Goal: Task Accomplishment & Management: Complete application form

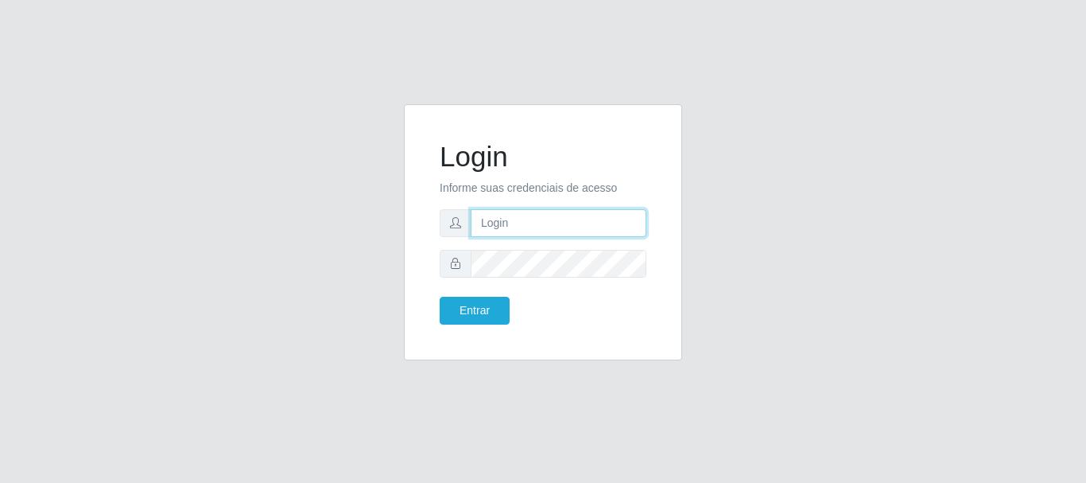
click at [490, 224] on input "text" at bounding box center [559, 223] width 176 height 28
type input "[PERSON_NAME][EMAIL_ADDRESS][PERSON_NAME][DOMAIN_NAME]"
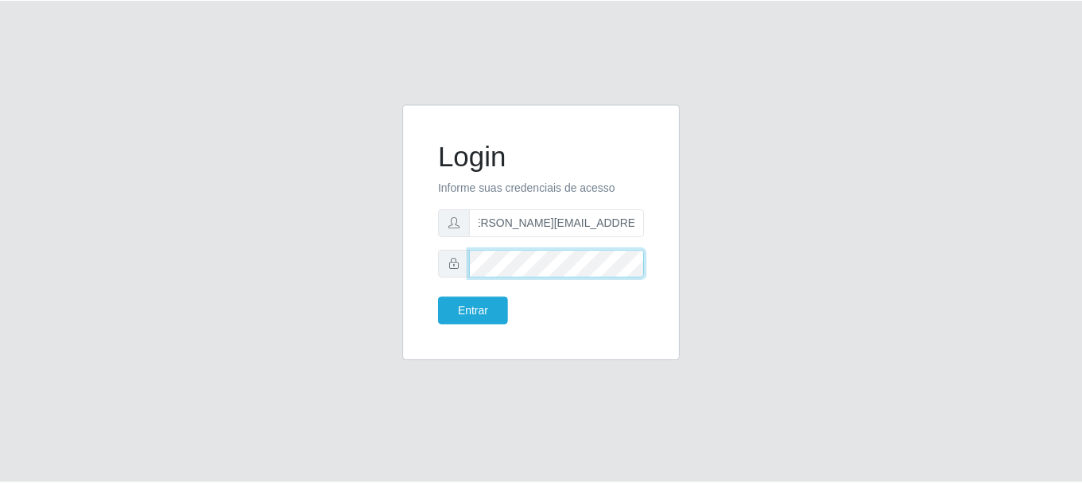
scroll to position [0, 0]
click at [440, 297] on button "Entrar" at bounding box center [475, 311] width 70 height 28
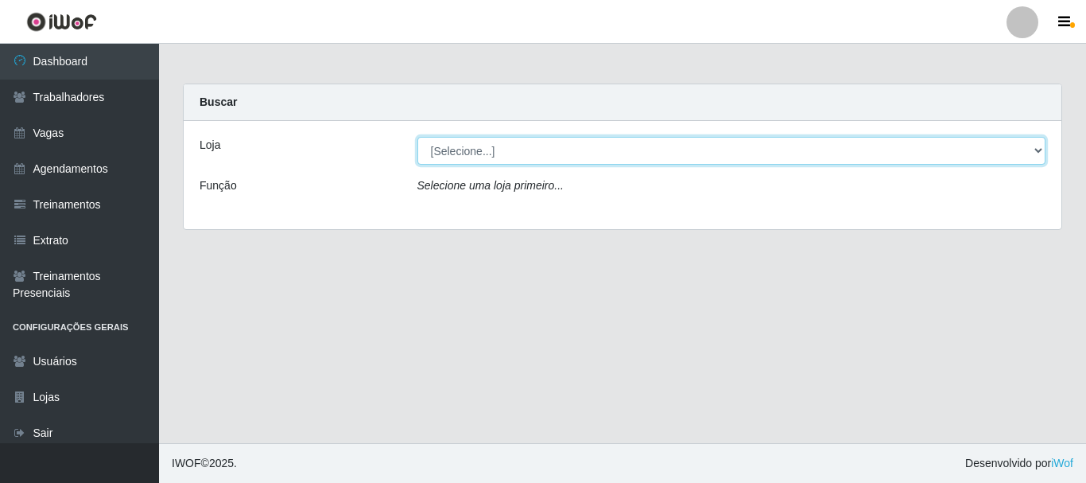
click at [613, 153] on select "[Selecione...] Nordestão - [GEOGRAPHIC_DATA]" at bounding box center [731, 151] width 629 height 28
select select "382"
click at [417, 137] on select "[Selecione...] Nordestão - [GEOGRAPHIC_DATA]" at bounding box center [731, 151] width 629 height 28
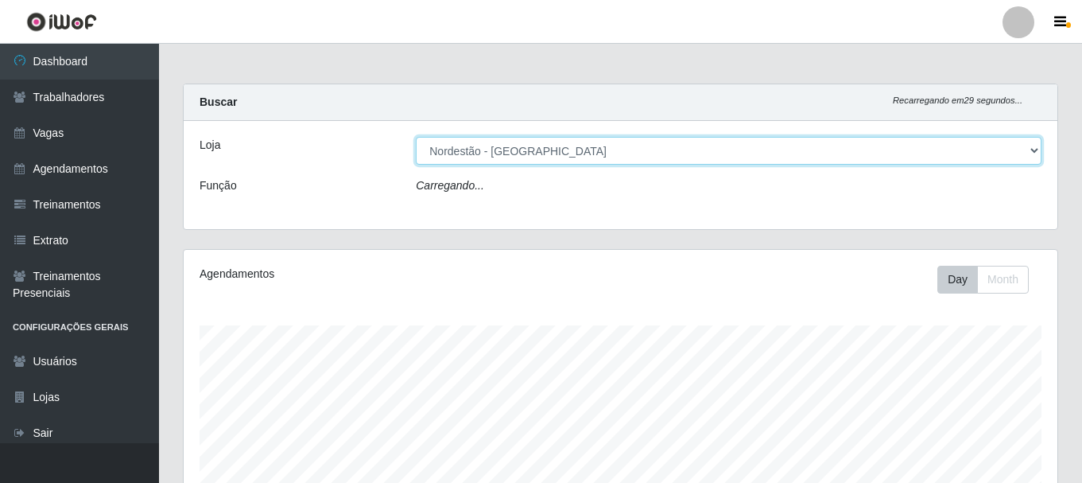
scroll to position [330, 874]
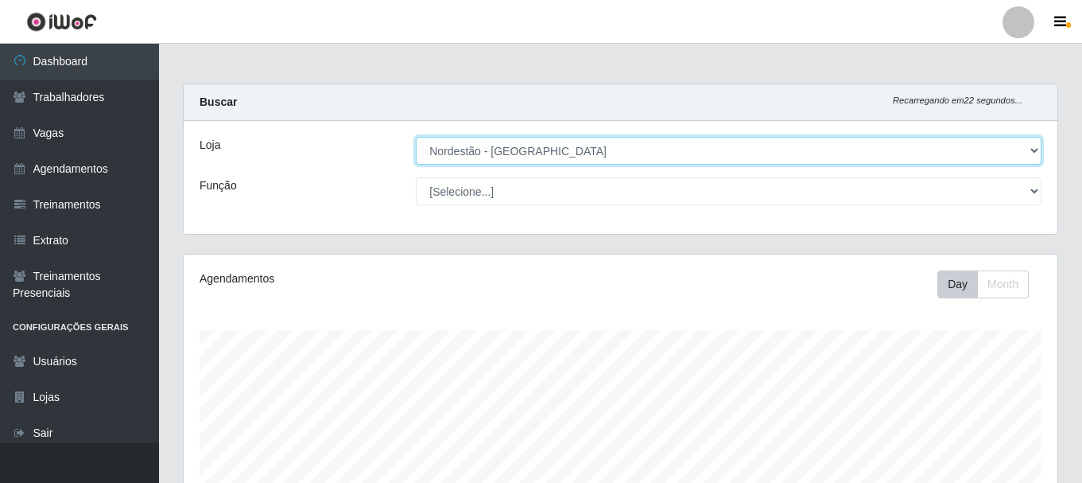
click at [614, 157] on select "[Selecione...] Nordestão - [GEOGRAPHIC_DATA]" at bounding box center [729, 151] width 626 height 28
click at [416, 137] on select "[Selecione...] Nordestão - [GEOGRAPHIC_DATA]" at bounding box center [729, 151] width 626 height 28
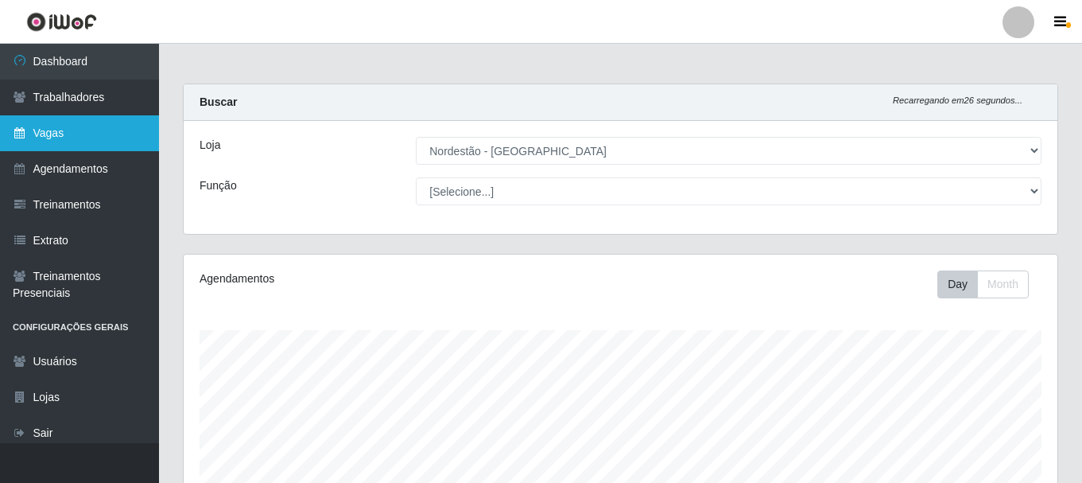
click at [59, 129] on link "Vagas" at bounding box center [79, 133] width 159 height 36
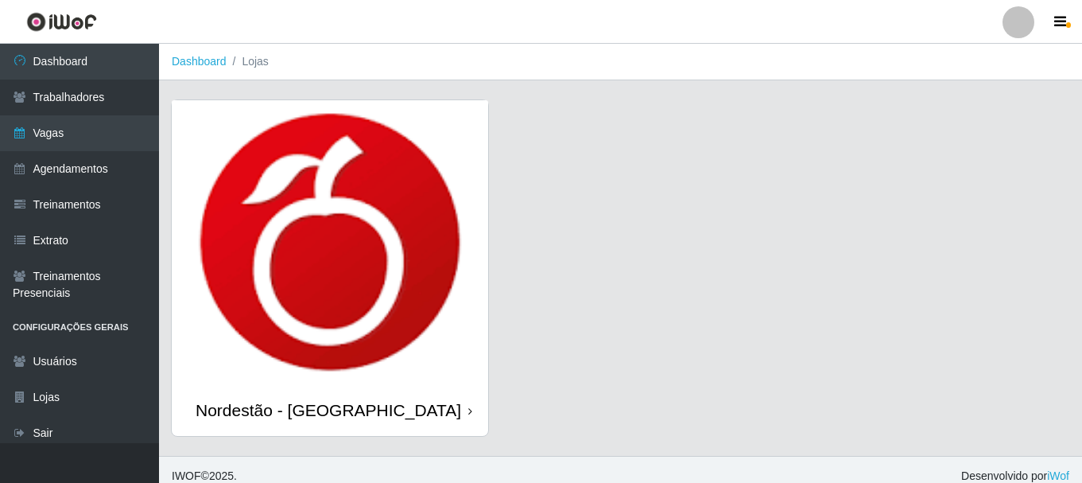
scroll to position [13, 0]
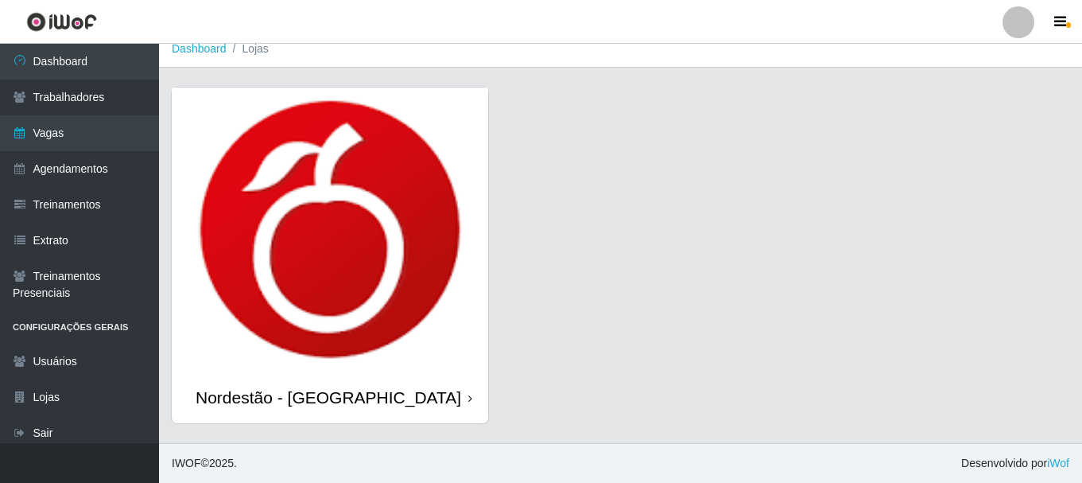
click at [351, 394] on div "Nordestão - [GEOGRAPHIC_DATA]" at bounding box center [329, 397] width 266 height 20
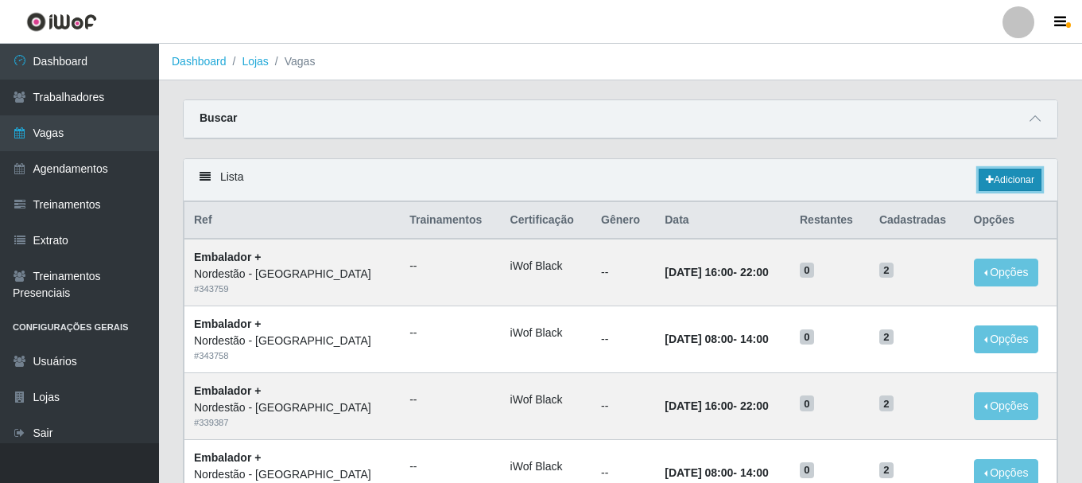
click at [996, 180] on link "Adicionar" at bounding box center [1010, 180] width 63 height 22
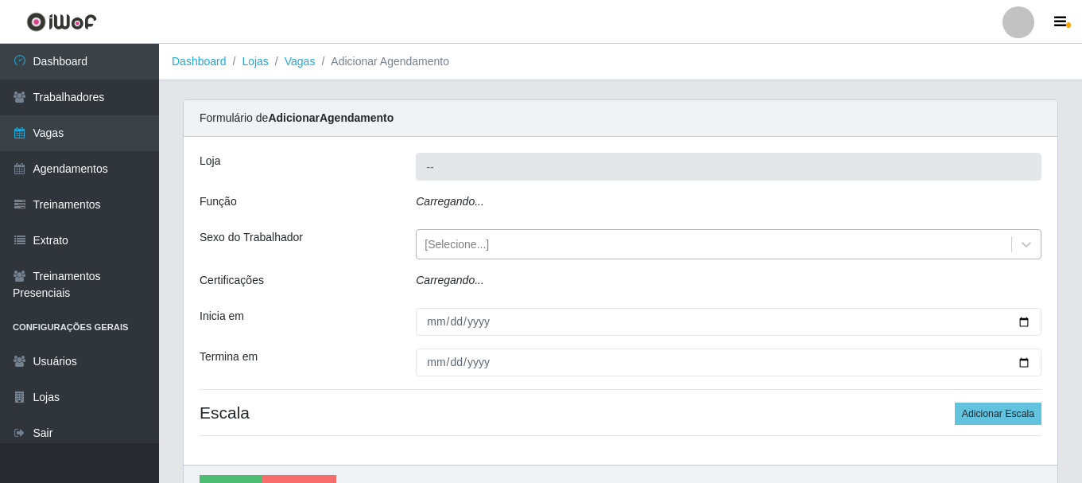
type input "Nordestão - [GEOGRAPHIC_DATA]"
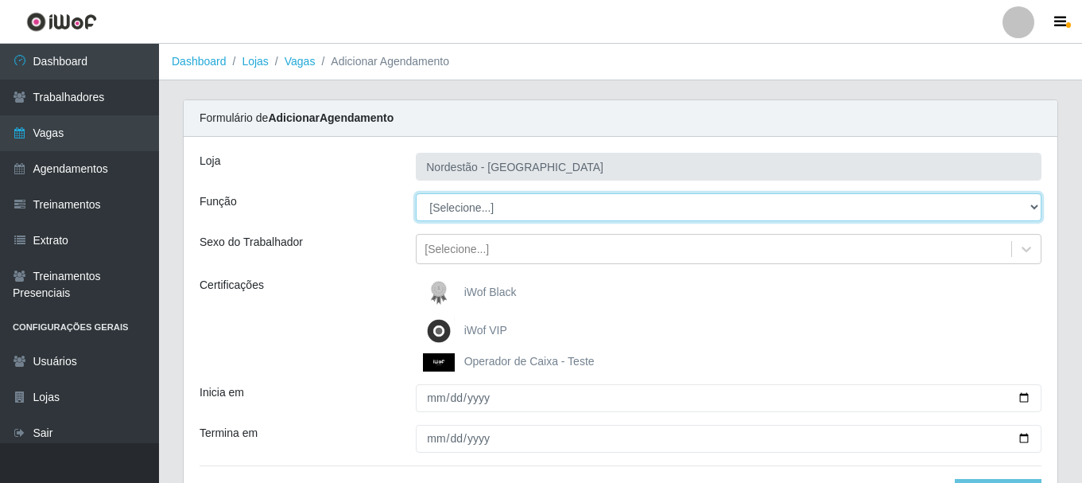
click at [446, 216] on select "[Selecione...] Balconista de Padaria Balconista de Padaria + Balconista de Pada…" at bounding box center [729, 207] width 626 height 28
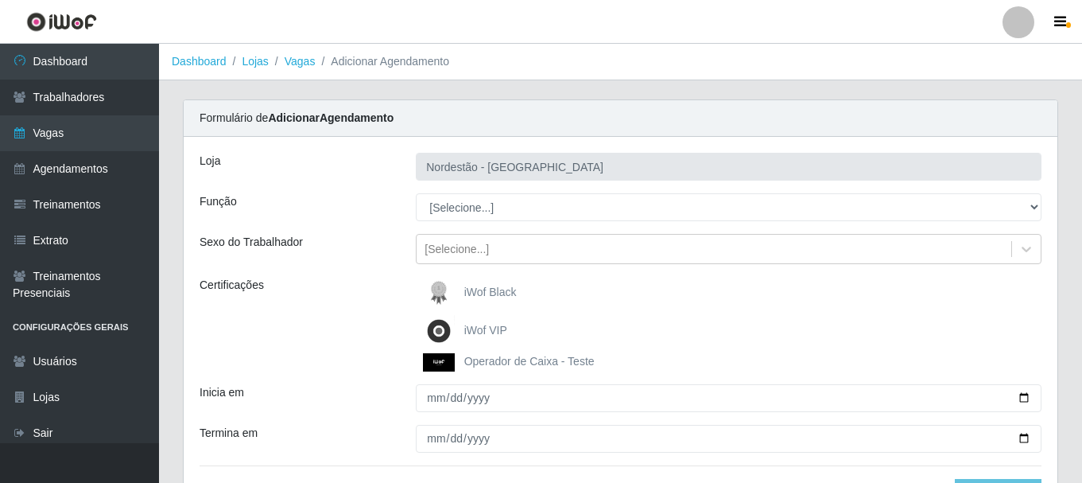
click at [373, 180] on div "Loja" at bounding box center [296, 167] width 216 height 28
drag, startPoint x: 488, startPoint y: 256, endPoint x: 479, endPoint y: 250, distance: 11.0
click at [487, 256] on div "[Selecione...]" at bounding box center [714, 249] width 595 height 26
click at [377, 266] on div "Loja Nordestão - Nova Parnamirim Função [Selecione...] Balconista de Padaria Ba…" at bounding box center [621, 339] width 874 height 404
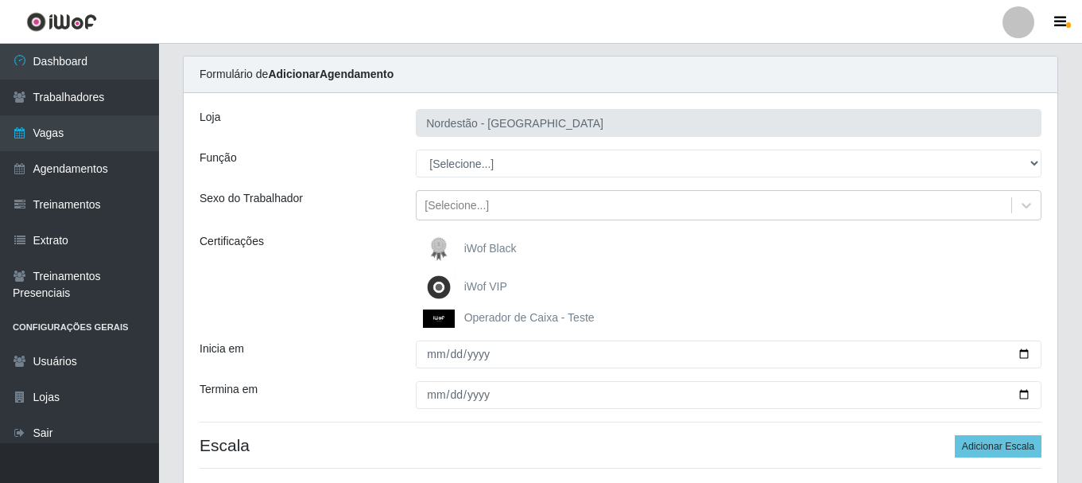
scroll to position [79, 0]
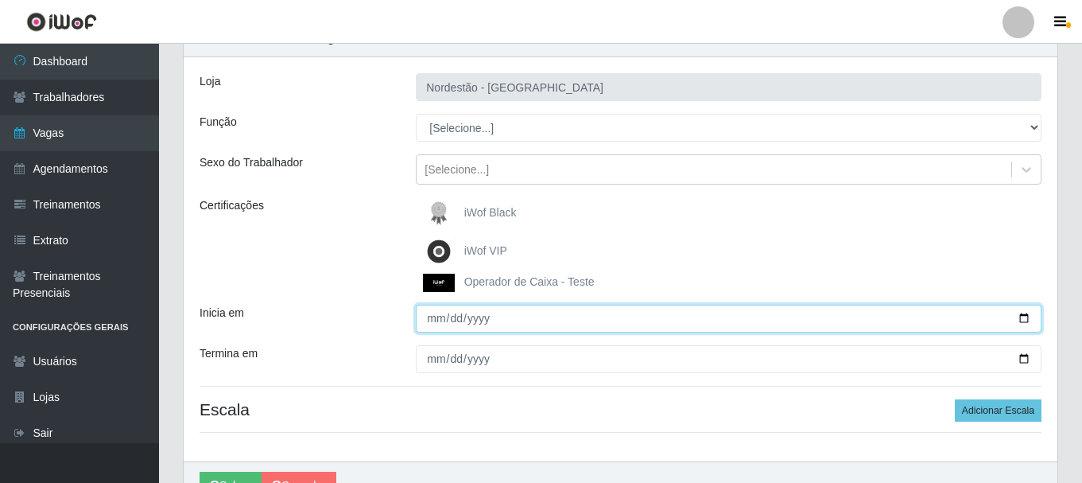
click at [468, 320] on input "Inicia em" at bounding box center [729, 318] width 626 height 28
click at [1023, 318] on input "Inicia em" at bounding box center [729, 318] width 626 height 28
type input "[DATE]"
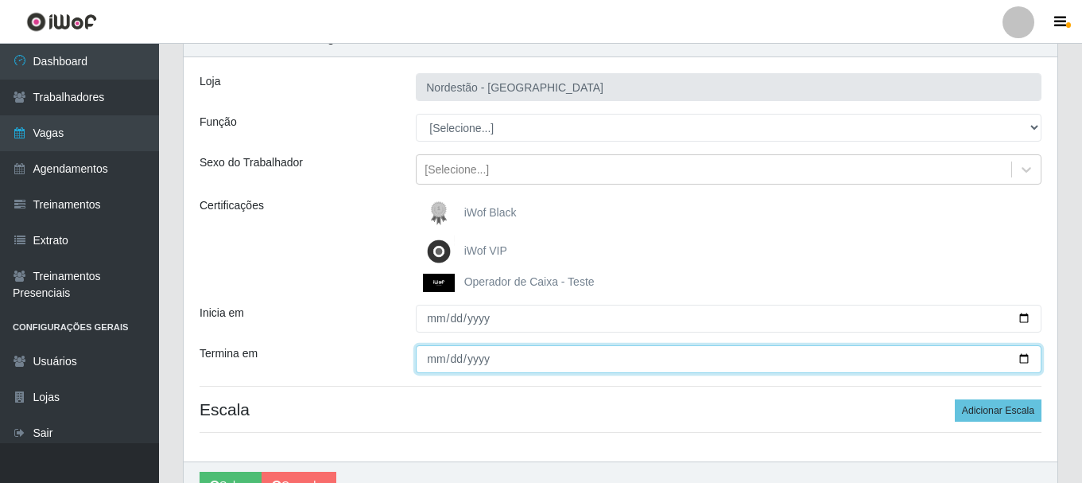
click at [481, 360] on input "Termina em" at bounding box center [729, 359] width 626 height 28
click at [1015, 355] on input "Termina em" at bounding box center [729, 359] width 626 height 28
click at [1022, 357] on input "Termina em" at bounding box center [729, 359] width 626 height 28
type input "[DATE]"
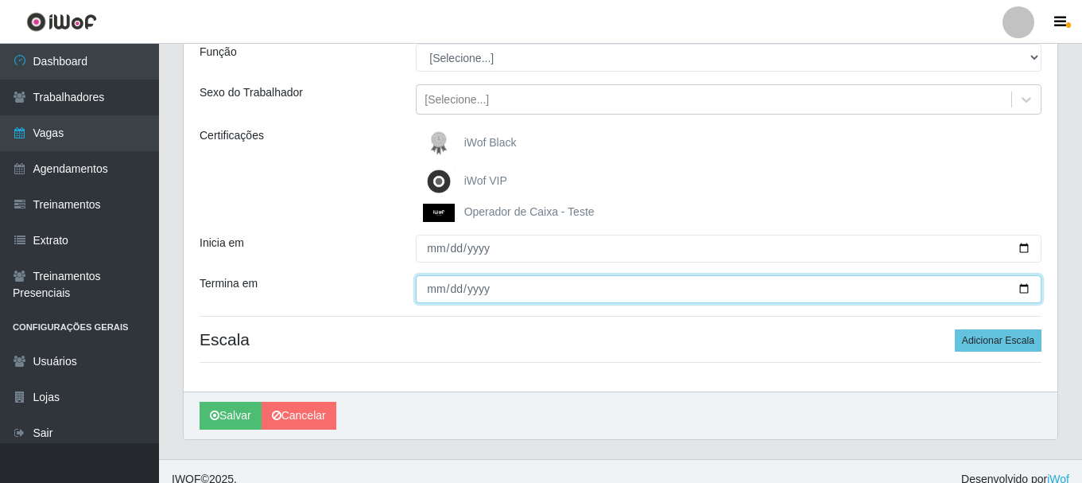
scroll to position [159, 0]
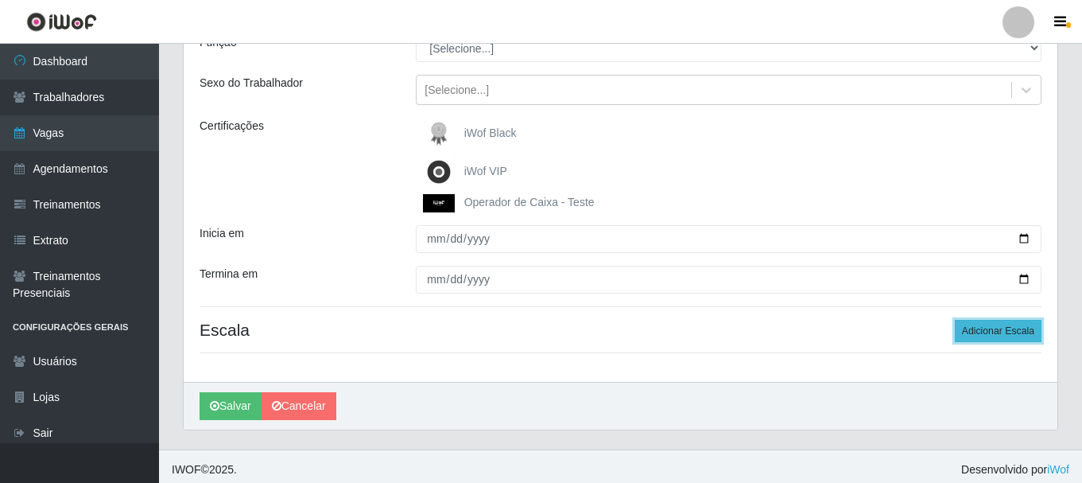
click at [1010, 334] on button "Adicionar Escala" at bounding box center [998, 331] width 87 height 22
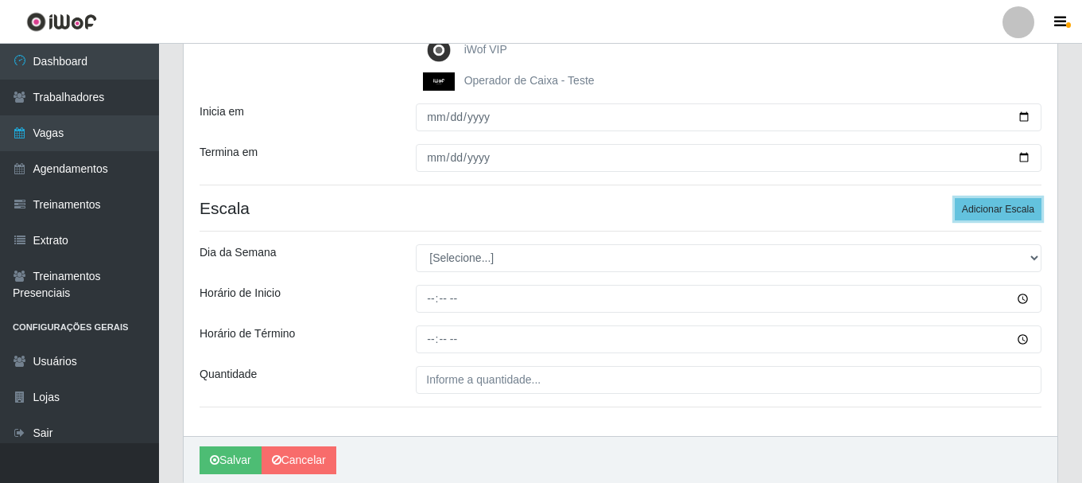
scroll to position [318, 0]
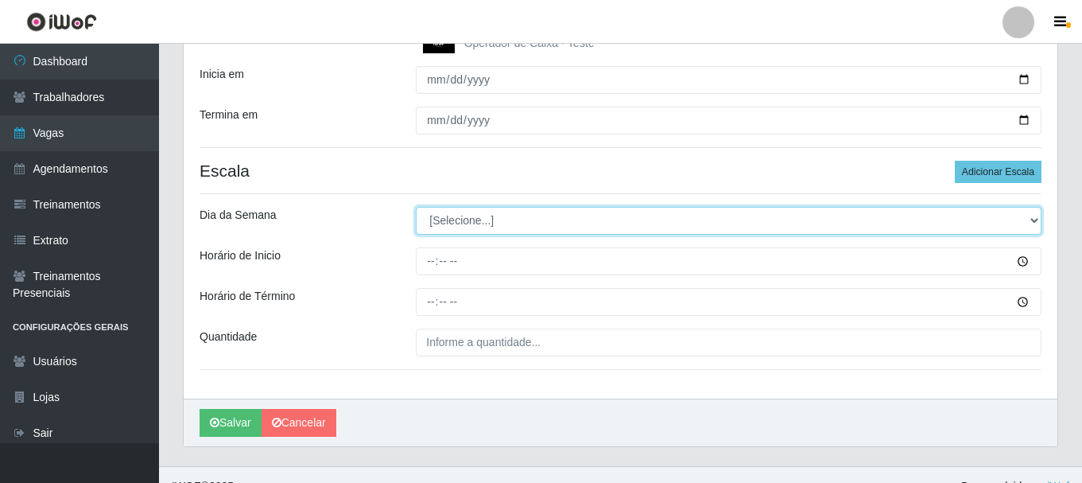
click at [471, 228] on select "[Selecione...] Segunda Terça Quarta Quinta Sexta Sábado Domingo" at bounding box center [729, 221] width 626 height 28
select select "0"
click at [416, 207] on select "[Selecione...] Segunda Terça Quarta Quinta Sexta Sábado Domingo" at bounding box center [729, 221] width 626 height 28
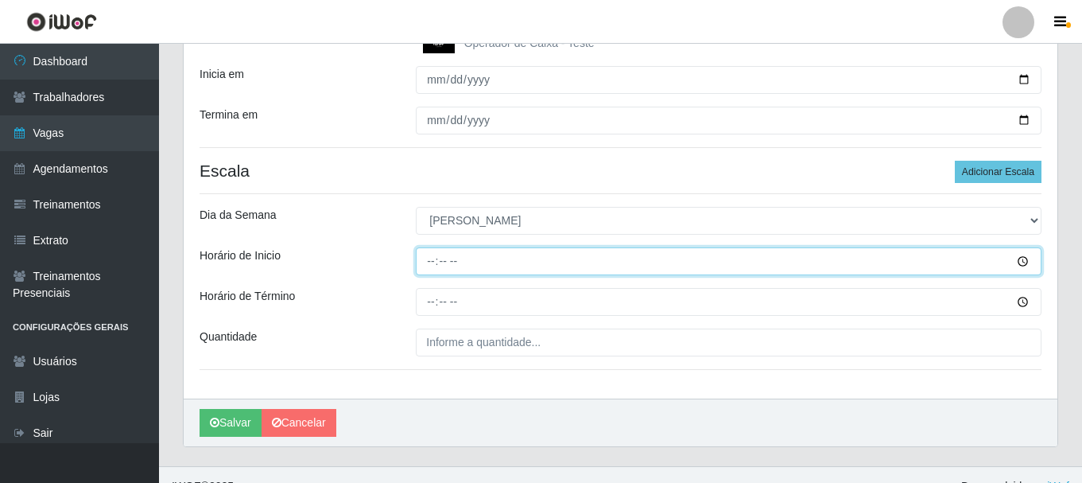
click at [433, 265] on input "Horário de Inicio" at bounding box center [729, 261] width 626 height 28
click at [1022, 262] on input "Horário de Inicio" at bounding box center [729, 261] width 626 height 28
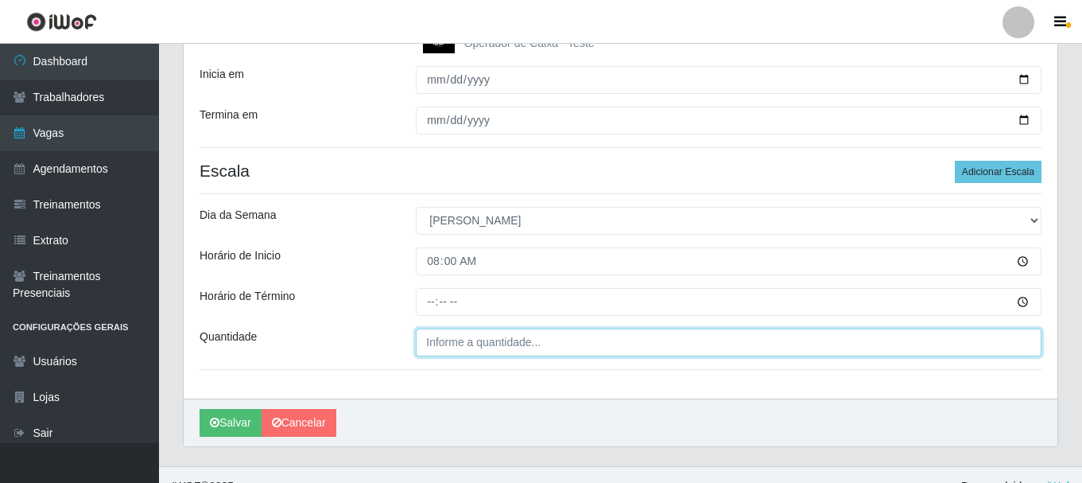
type input "08:00"
type input "___"
click at [723, 349] on input "___" at bounding box center [729, 342] width 626 height 28
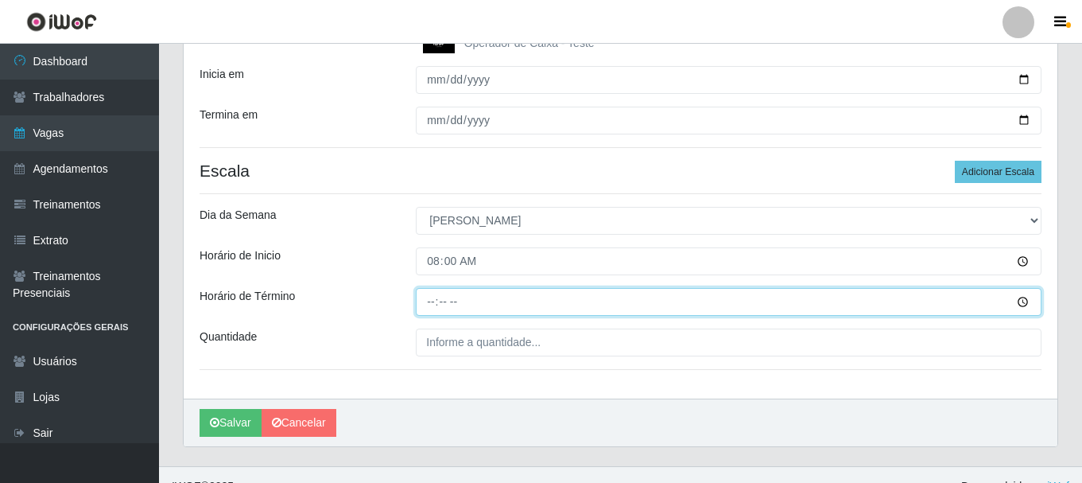
click at [471, 300] on input "Horário de Término" at bounding box center [729, 302] width 626 height 28
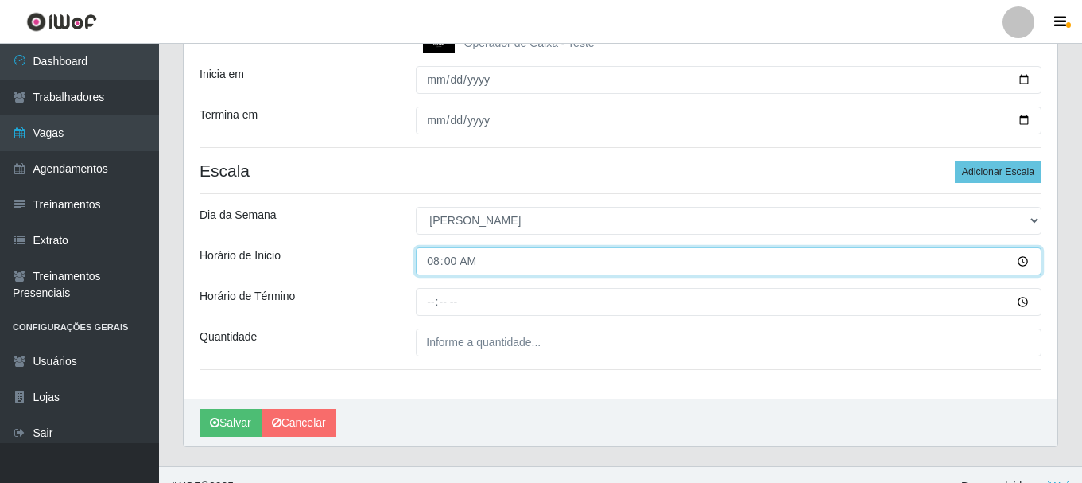
click at [1019, 262] on input "08:00" at bounding box center [729, 261] width 626 height 28
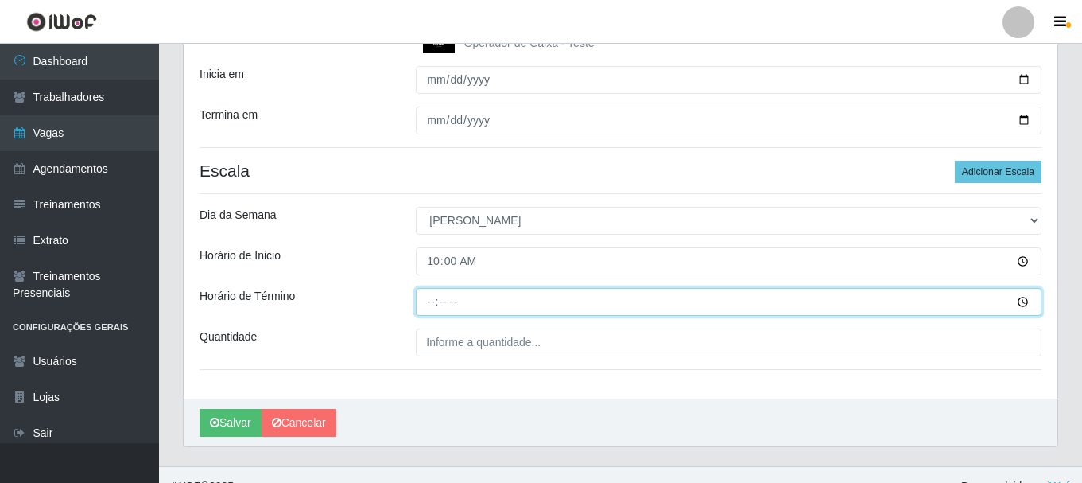
type input "10:00"
click at [677, 309] on input "Horário de Término" at bounding box center [729, 302] width 626 height 28
click at [1022, 302] on input "Horário de Término" at bounding box center [729, 302] width 626 height 28
type input "16:30"
click at [603, 307] on input "16:30" at bounding box center [729, 302] width 626 height 28
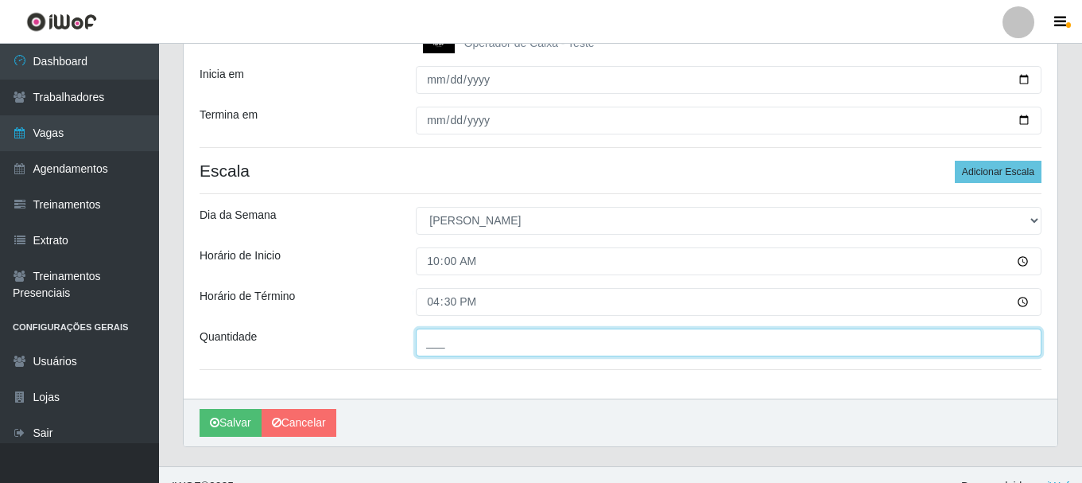
click at [513, 344] on input "___" at bounding box center [729, 342] width 626 height 28
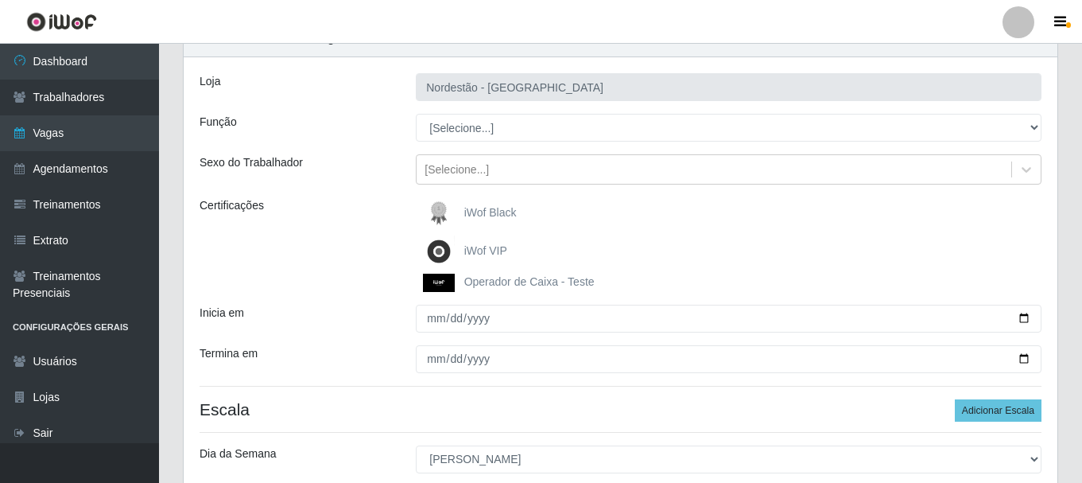
scroll to position [0, 0]
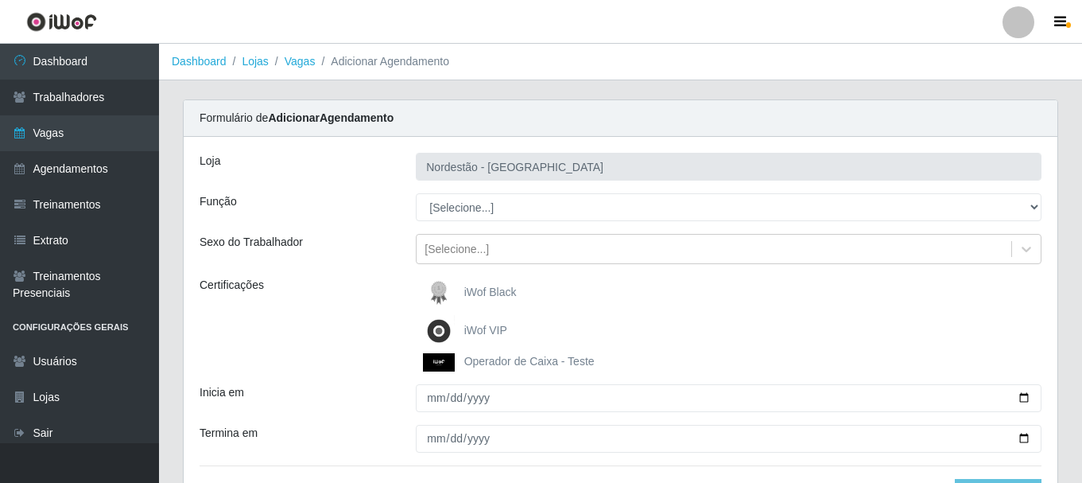
type input "3__"
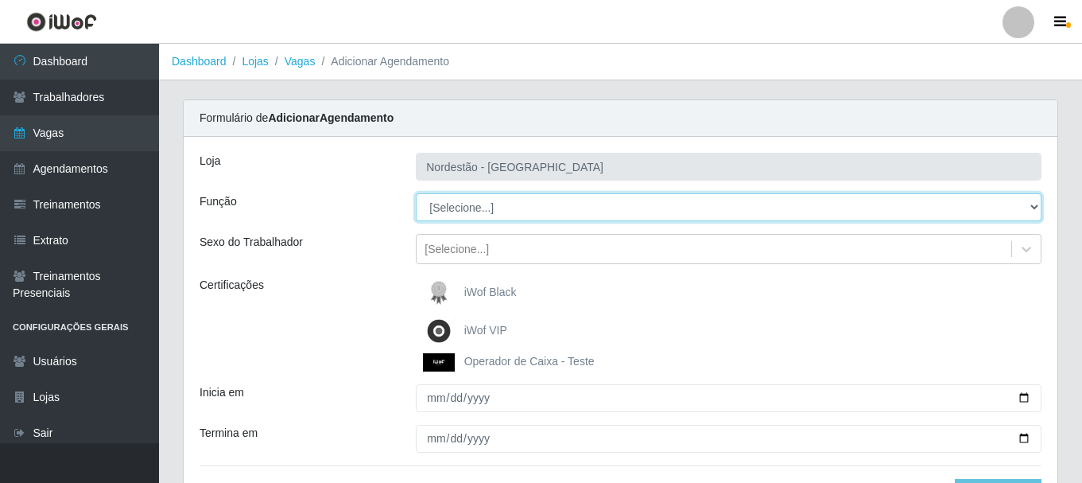
click at [459, 210] on select "[Selecione...] Balconista de Padaria Balconista de Padaria + Balconista de Pada…" at bounding box center [729, 207] width 626 height 28
click at [529, 214] on select "[Selecione...] Balconista de Padaria Balconista de Padaria + Balconista de Pada…" at bounding box center [729, 207] width 626 height 28
select select "71"
click at [416, 193] on select "[Selecione...] Balconista de Padaria Balconista de Padaria + Balconista de Pada…" at bounding box center [729, 207] width 626 height 28
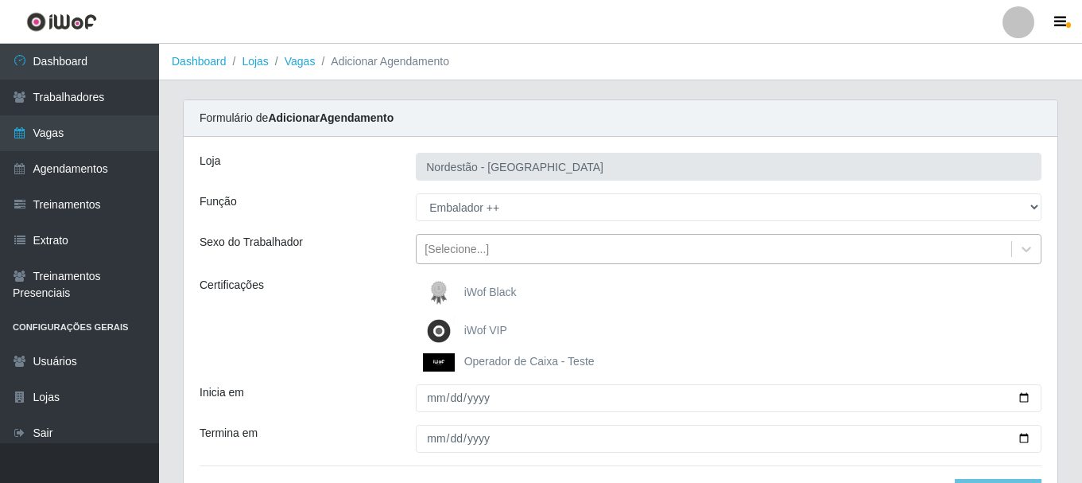
click at [541, 246] on div "[Selecione...]" at bounding box center [714, 249] width 595 height 26
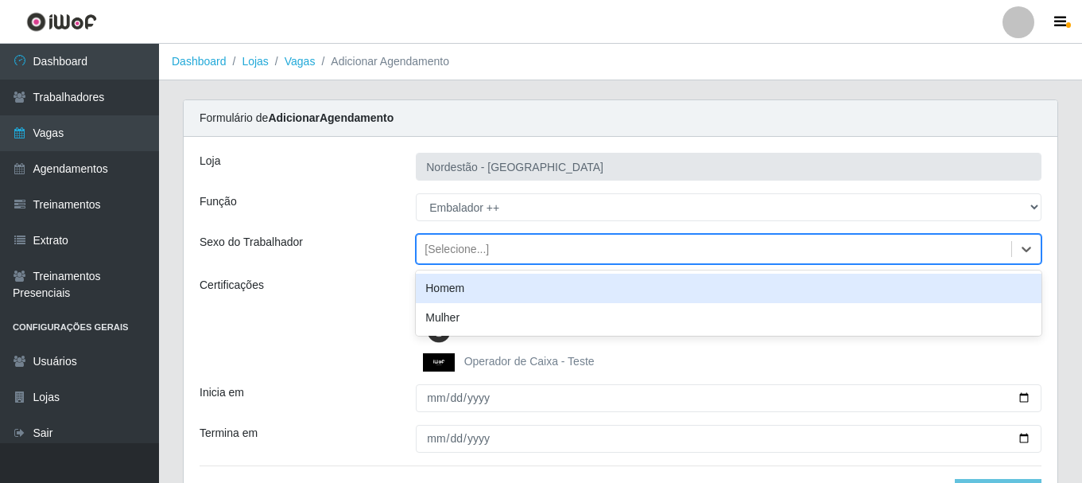
click at [343, 258] on div "Sexo do Trabalhador" at bounding box center [296, 249] width 216 height 30
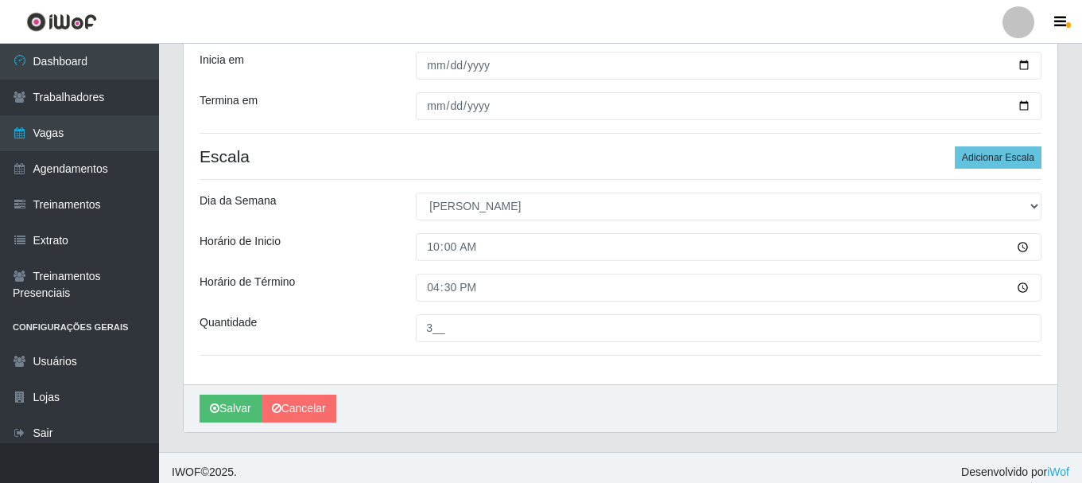
scroll to position [342, 0]
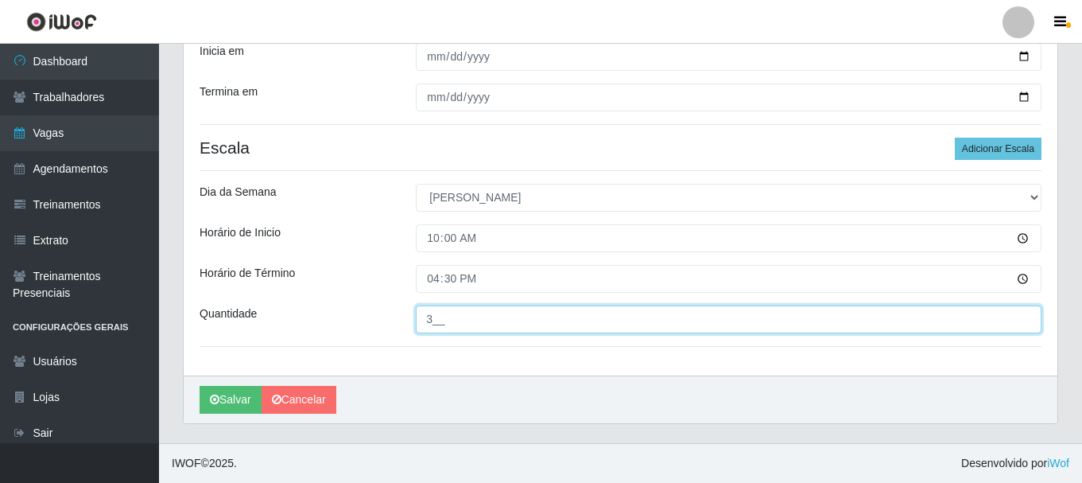
click at [429, 314] on input "3__" at bounding box center [729, 319] width 626 height 28
type input "2__"
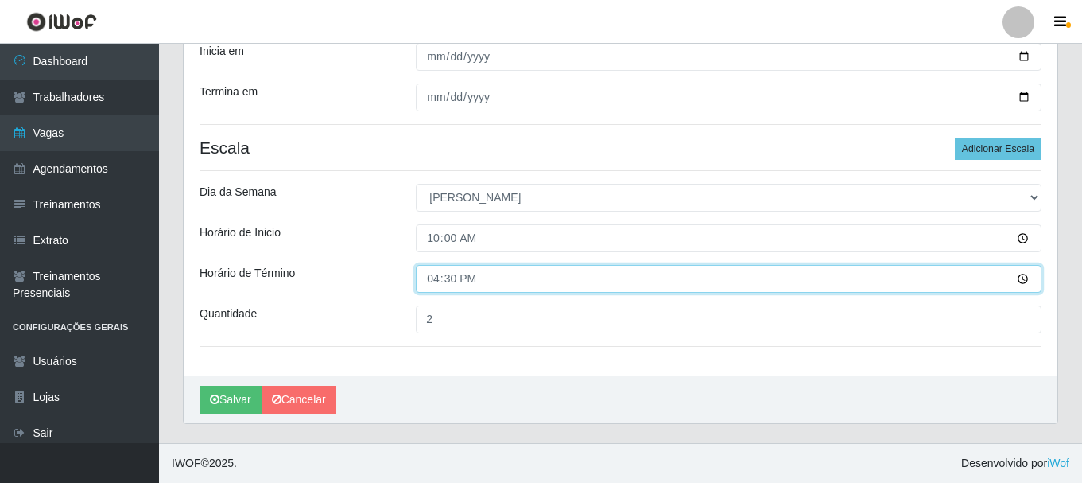
click at [475, 281] on input "16:30" at bounding box center [729, 279] width 626 height 28
click at [447, 282] on input "16:30" at bounding box center [729, 279] width 626 height 28
type input "16:00"
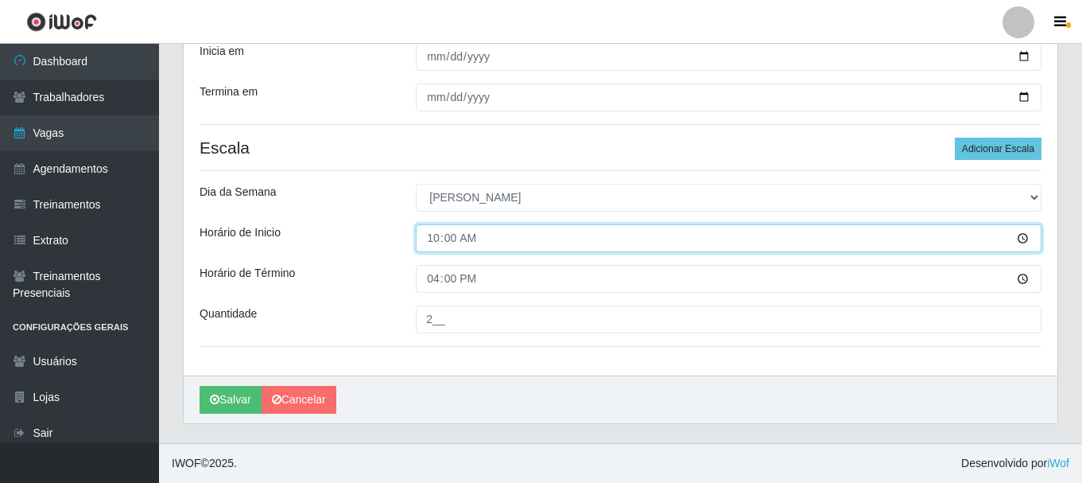
click at [556, 229] on input "10:00" at bounding box center [729, 238] width 626 height 28
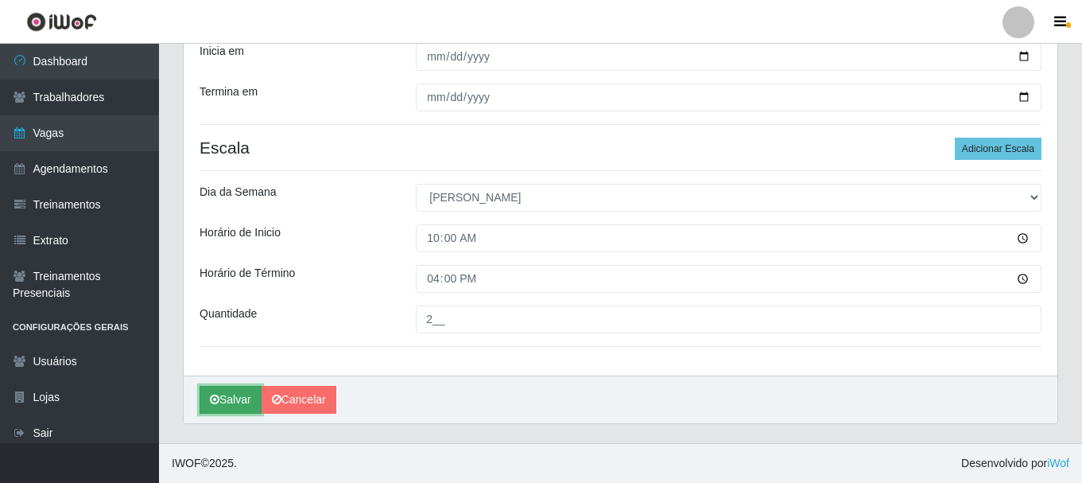
click at [239, 405] on button "Salvar" at bounding box center [231, 400] width 62 height 28
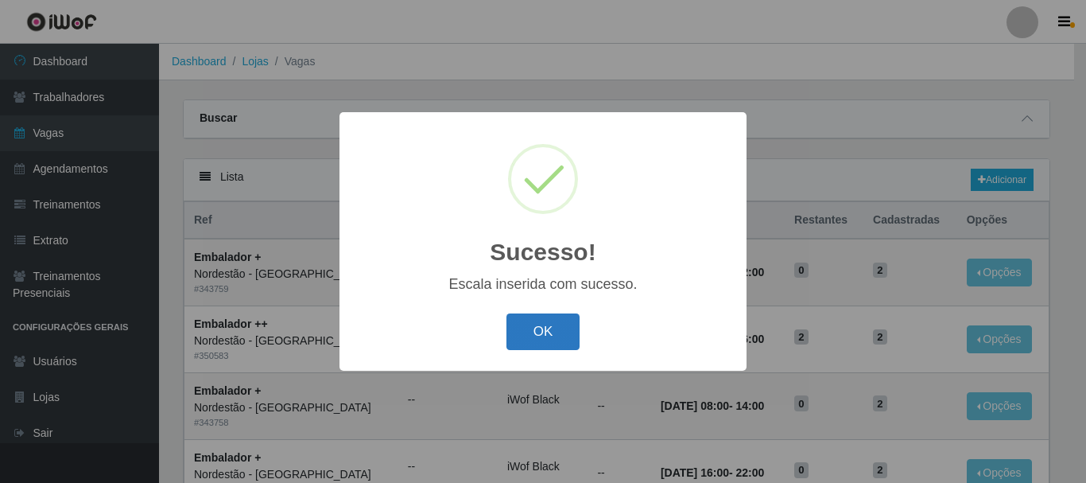
click at [543, 333] on button "OK" at bounding box center [543, 331] width 74 height 37
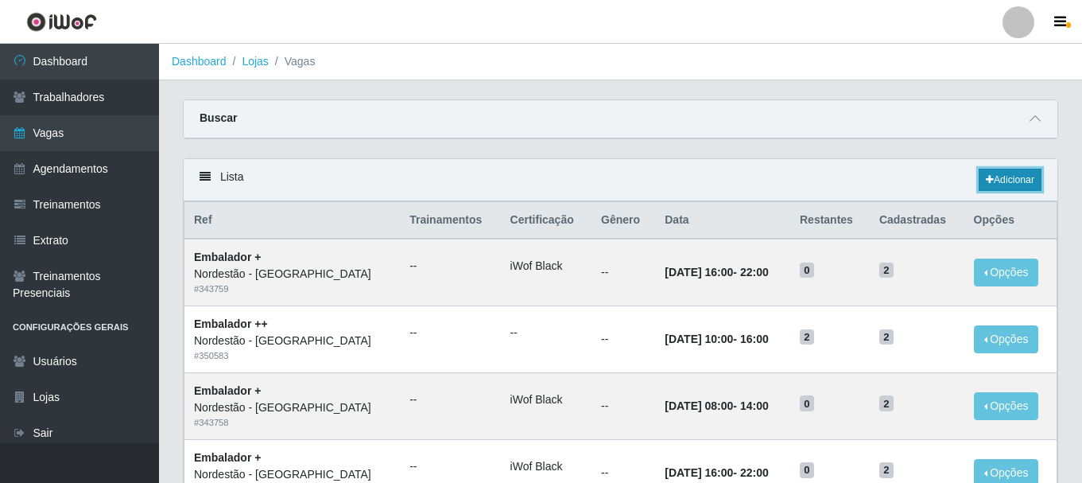
click at [990, 183] on icon at bounding box center [990, 180] width 8 height 10
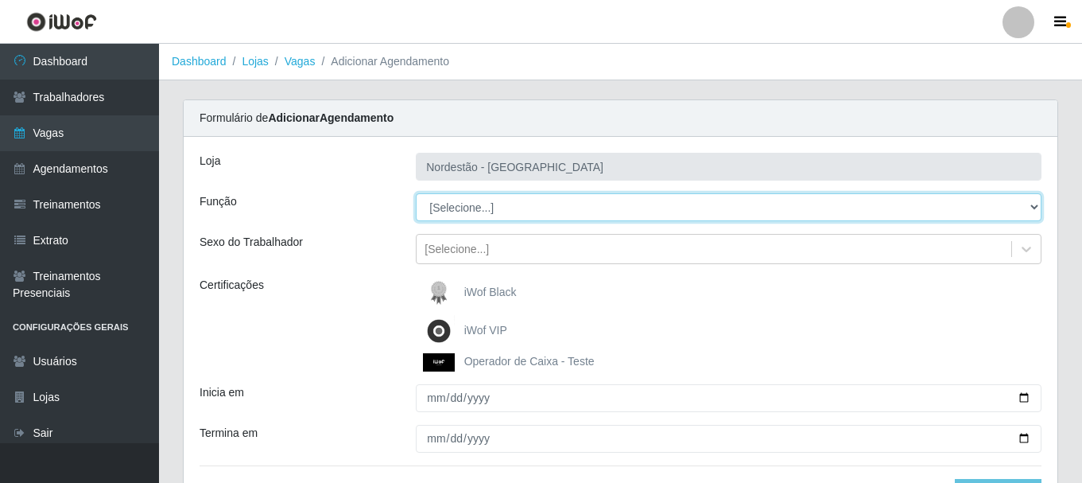
click at [486, 206] on select "[Selecione...] Balconista de Padaria Balconista de Padaria + Balconista de Pada…" at bounding box center [729, 207] width 626 height 28
select select "71"
click at [416, 193] on select "[Selecione...] Balconista de Padaria Balconista de Padaria + Balconista de Pada…" at bounding box center [729, 207] width 626 height 28
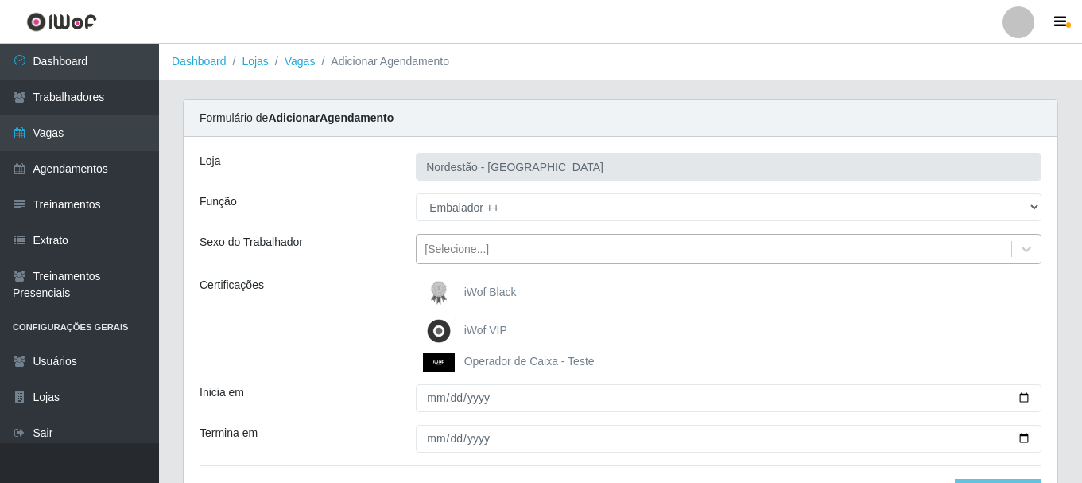
click at [457, 242] on div "[Selecione...]" at bounding box center [457, 249] width 64 height 17
click at [391, 258] on div "Sexo do Trabalhador" at bounding box center [296, 249] width 216 height 30
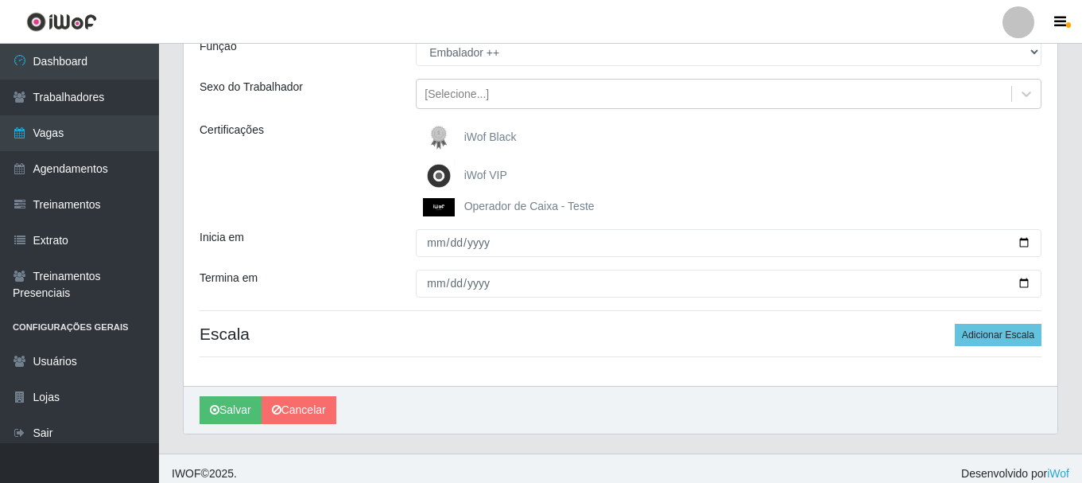
scroll to position [159, 0]
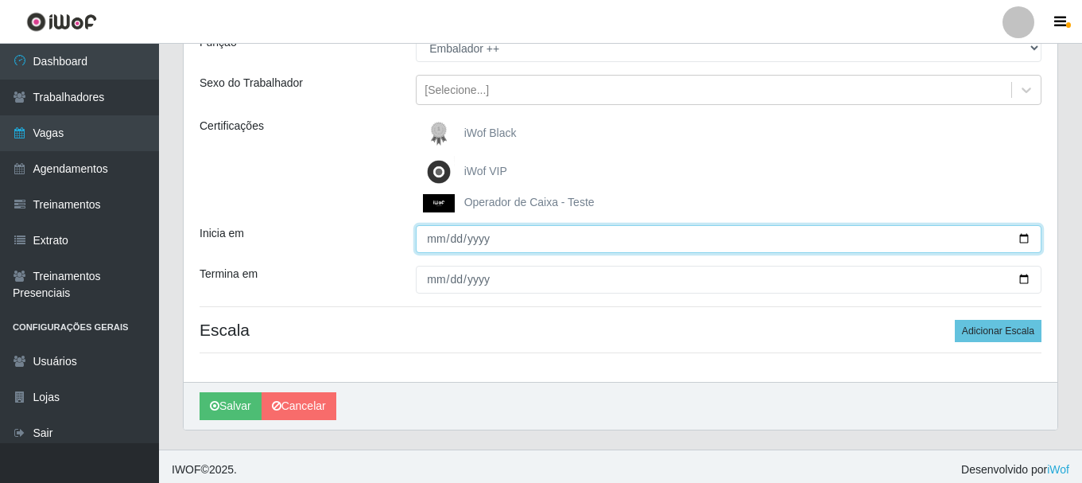
click at [452, 239] on input "Inicia em" at bounding box center [729, 239] width 626 height 28
click at [1021, 238] on input "Inicia em" at bounding box center [729, 239] width 626 height 28
type input "[DATE]"
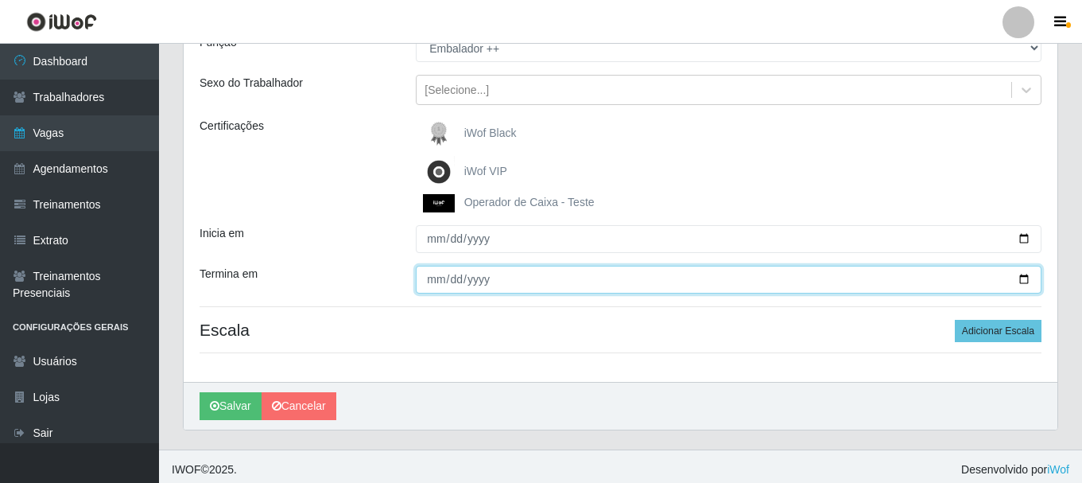
click at [1022, 280] on input "Termina em" at bounding box center [729, 280] width 626 height 28
type input "[DATE]"
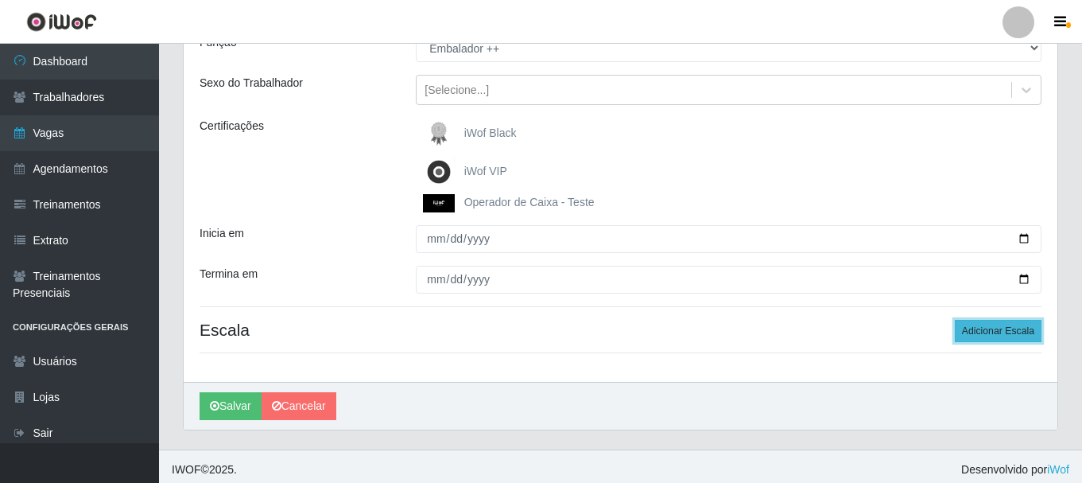
click at [967, 335] on button "Adicionar Escala" at bounding box center [998, 331] width 87 height 22
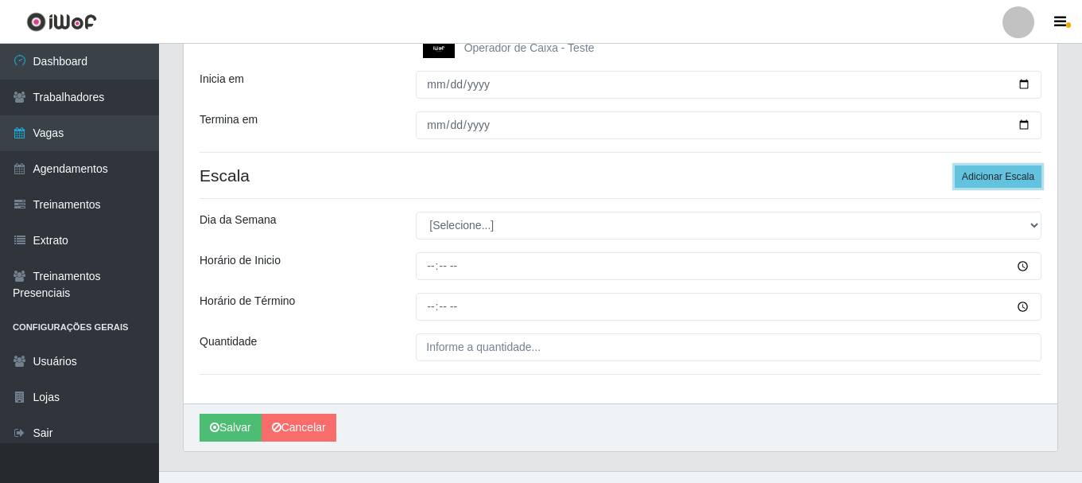
scroll to position [318, 0]
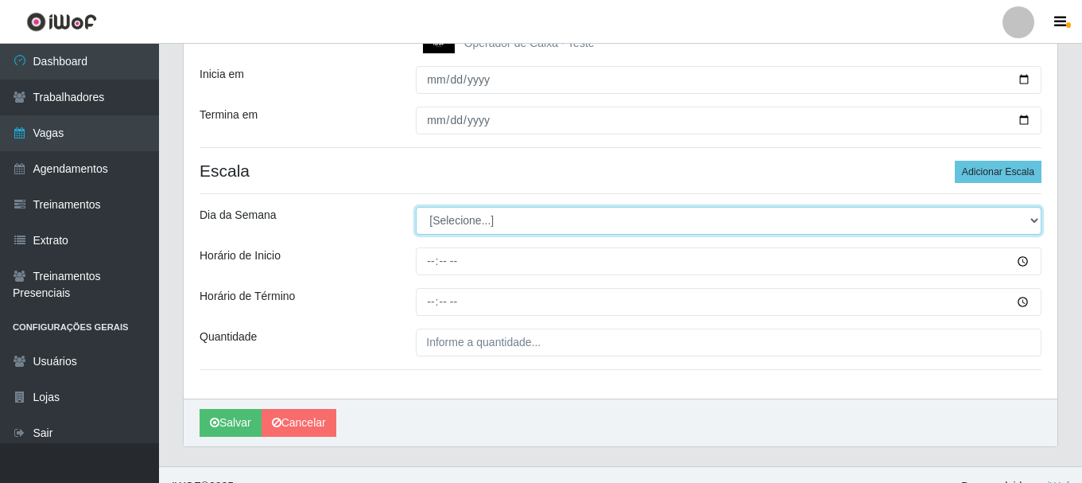
click at [534, 214] on select "[Selecione...] Segunda Terça Quarta Quinta Sexta Sábado Domingo" at bounding box center [729, 221] width 626 height 28
select select "0"
click at [416, 207] on select "[Selecione...] Segunda Terça Quarta Quinta Sexta Sábado Domingo" at bounding box center [729, 221] width 626 height 28
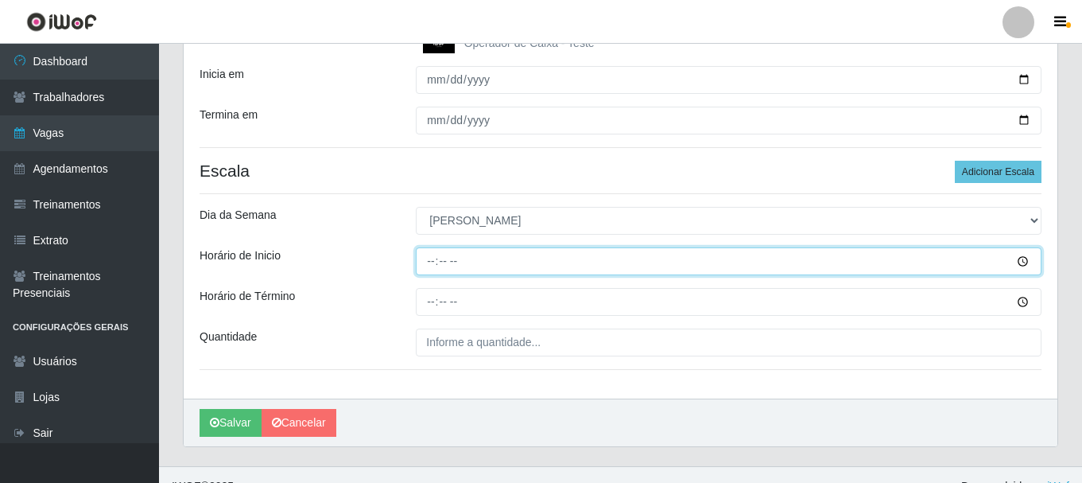
click at [1018, 265] on input "Horário de Inicio" at bounding box center [729, 261] width 626 height 28
click at [936, 261] on input "16:30" at bounding box center [729, 261] width 626 height 28
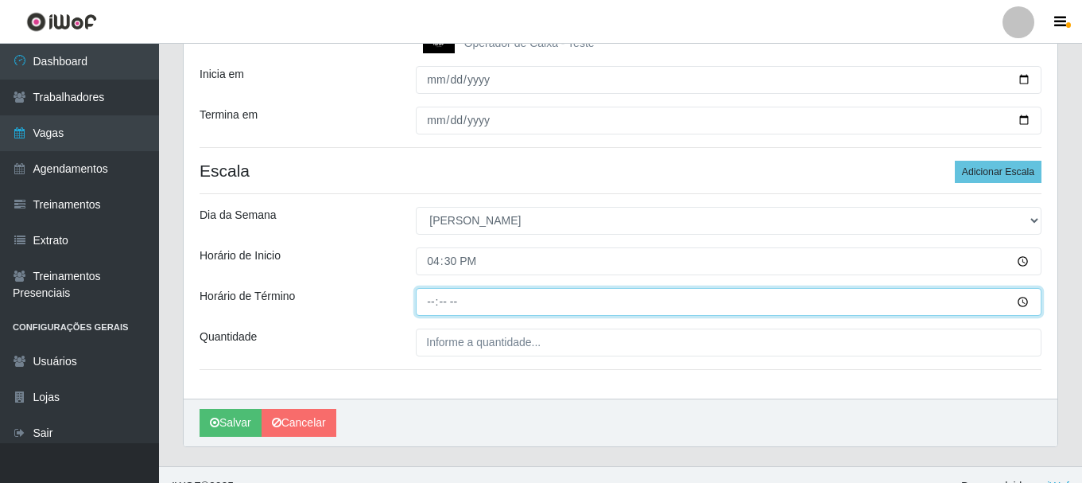
click at [435, 305] on input "Horário de Término" at bounding box center [729, 302] width 626 height 28
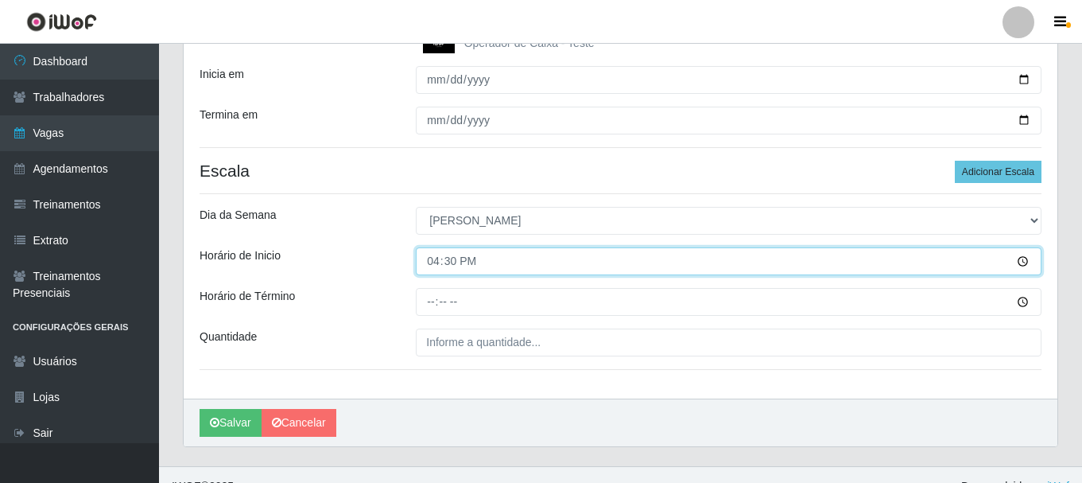
click at [452, 264] on input "16:30" at bounding box center [729, 261] width 626 height 28
type input "16:00"
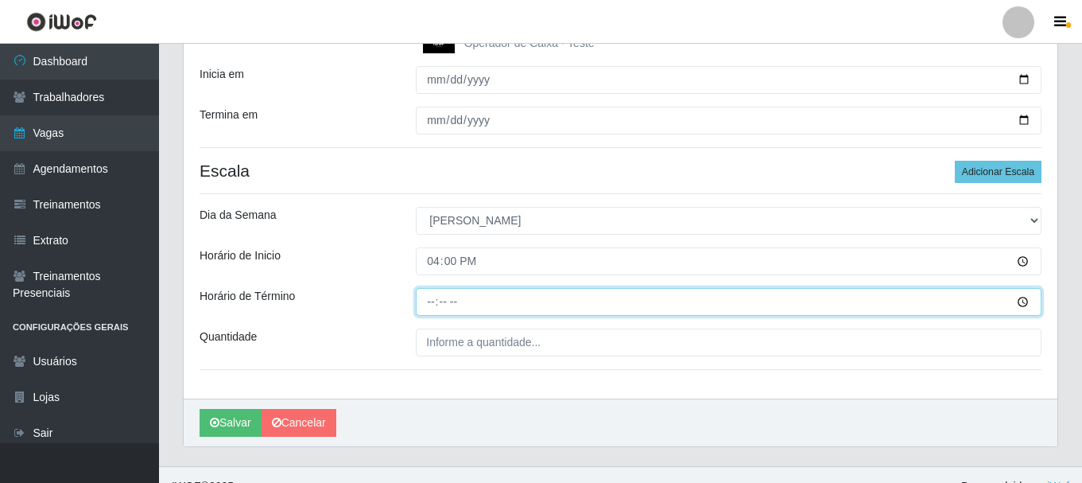
click at [429, 305] on input "Horário de Término" at bounding box center [729, 302] width 626 height 28
type input "22:00"
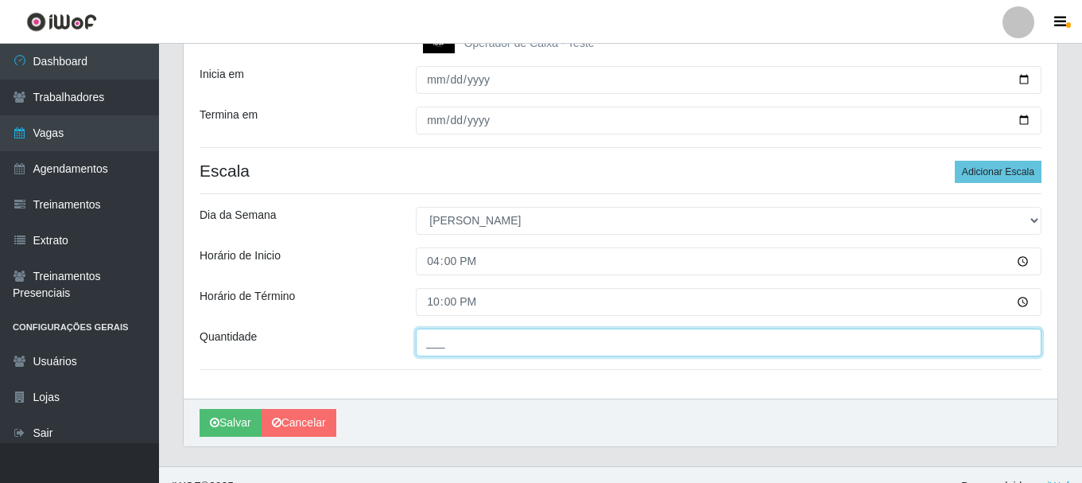
click at [445, 347] on input "___" at bounding box center [729, 342] width 626 height 28
type input "2__"
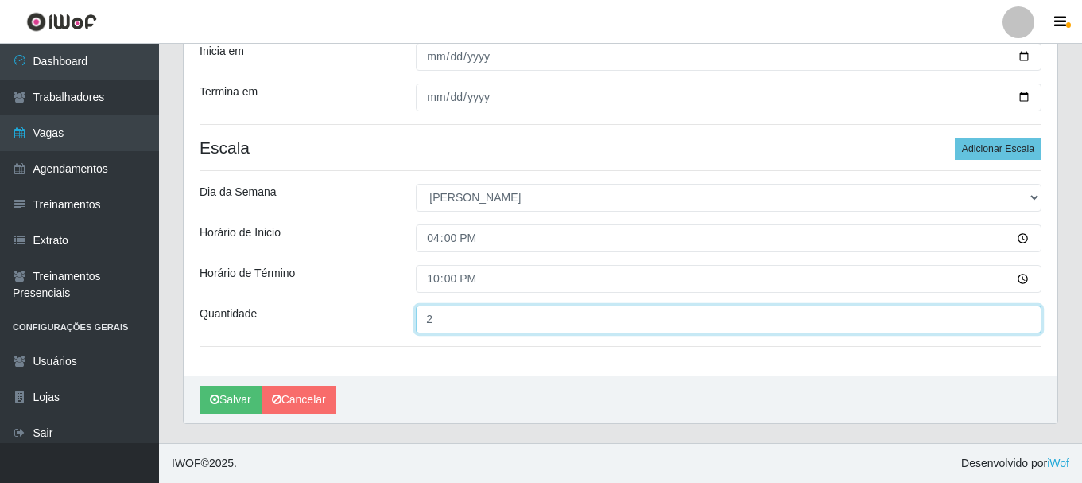
scroll to position [342, 0]
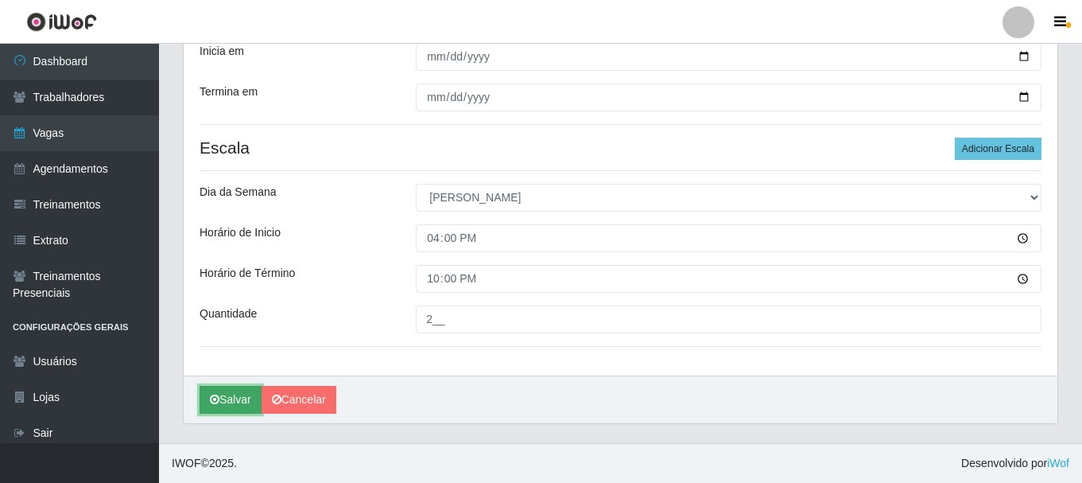
click at [226, 407] on button "Salvar" at bounding box center [231, 400] width 62 height 28
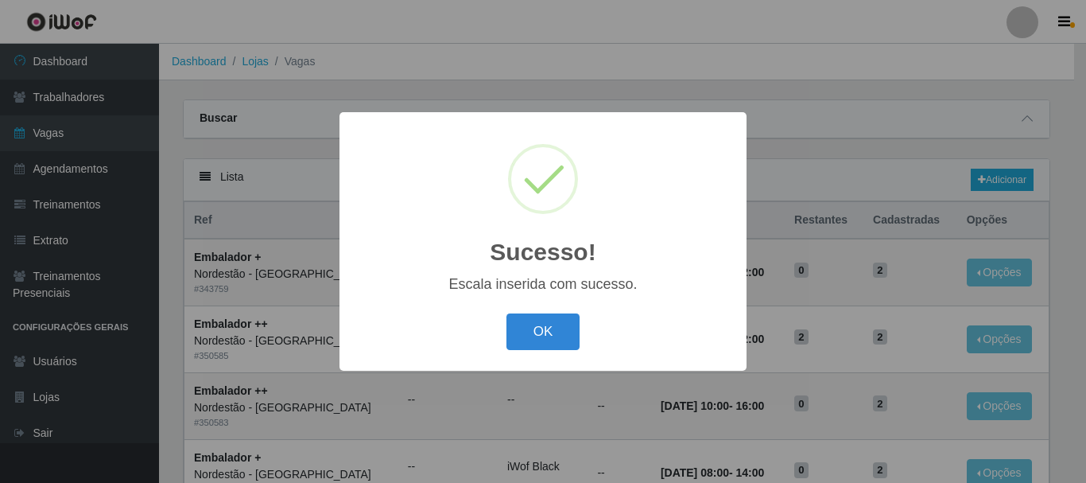
click at [543, 344] on button "OK" at bounding box center [543, 331] width 74 height 37
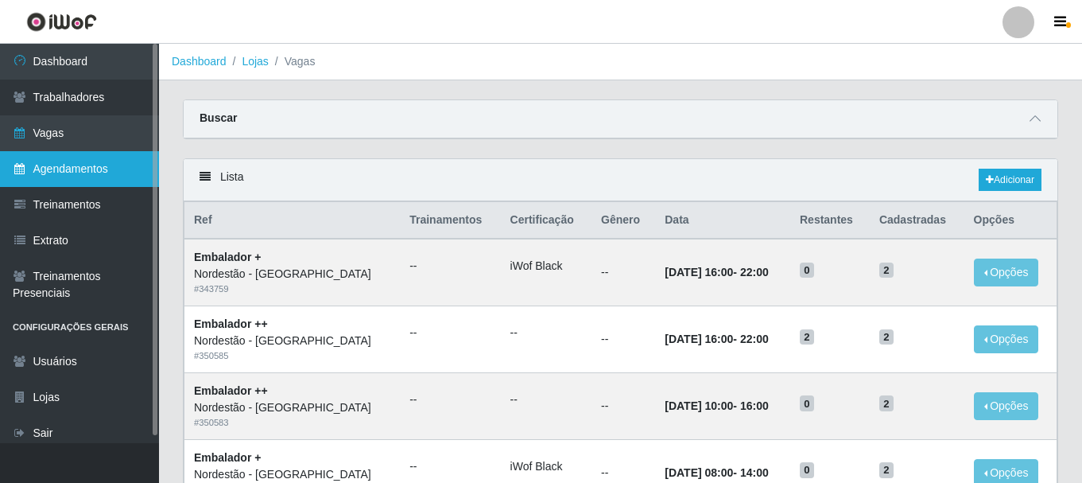
click at [103, 162] on link "Agendamentos" at bounding box center [79, 169] width 159 height 36
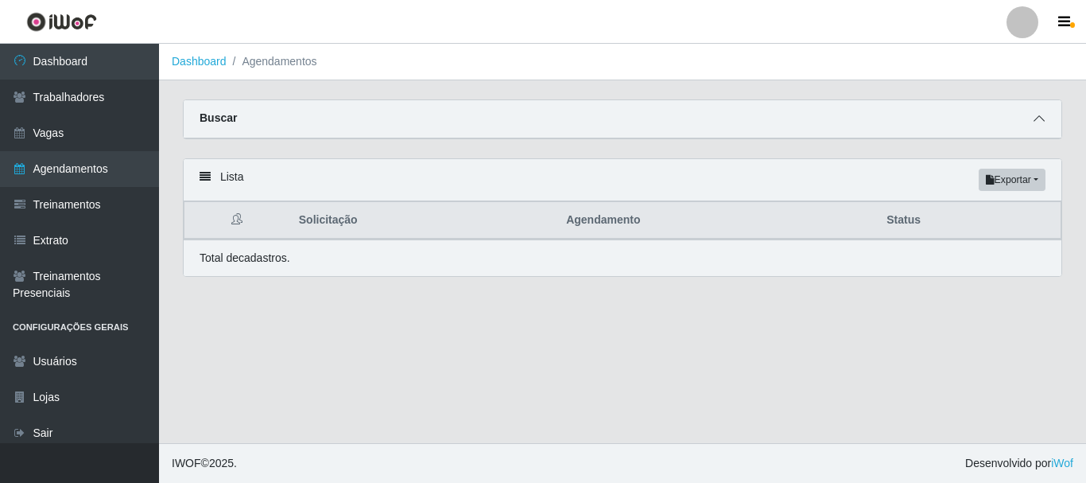
click at [1035, 118] on icon at bounding box center [1038, 118] width 11 height 11
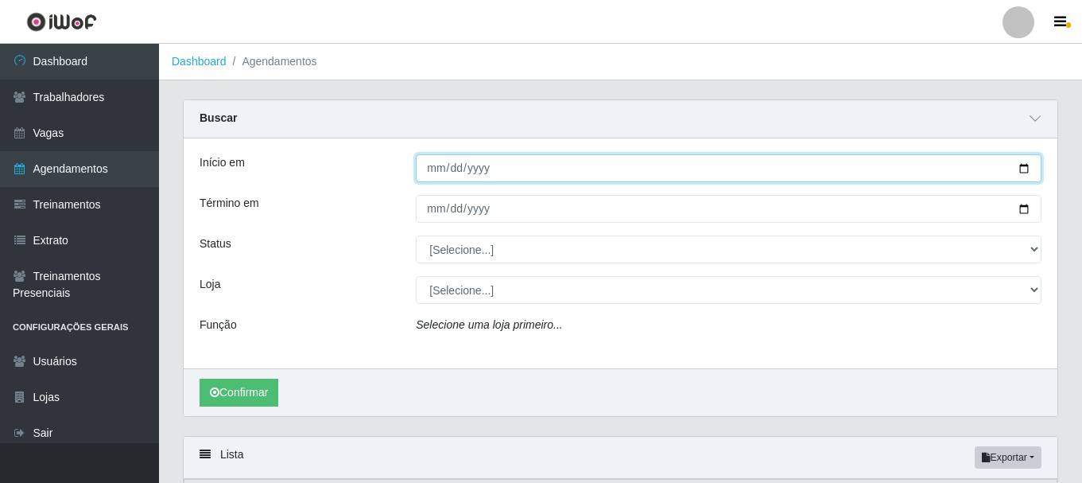
click at [498, 165] on input "Início em" at bounding box center [729, 168] width 626 height 28
click at [1023, 170] on input "Início em" at bounding box center [729, 168] width 626 height 28
type input "[DATE]"
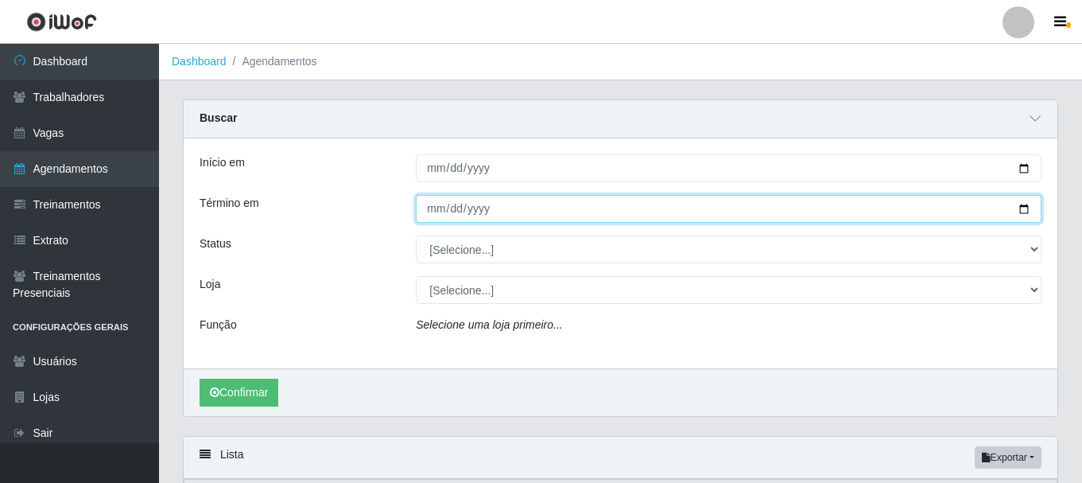
click at [512, 215] on input "Término em" at bounding box center [729, 209] width 626 height 28
click at [1028, 208] on input "Término em" at bounding box center [729, 209] width 626 height 28
type input "[DATE]"
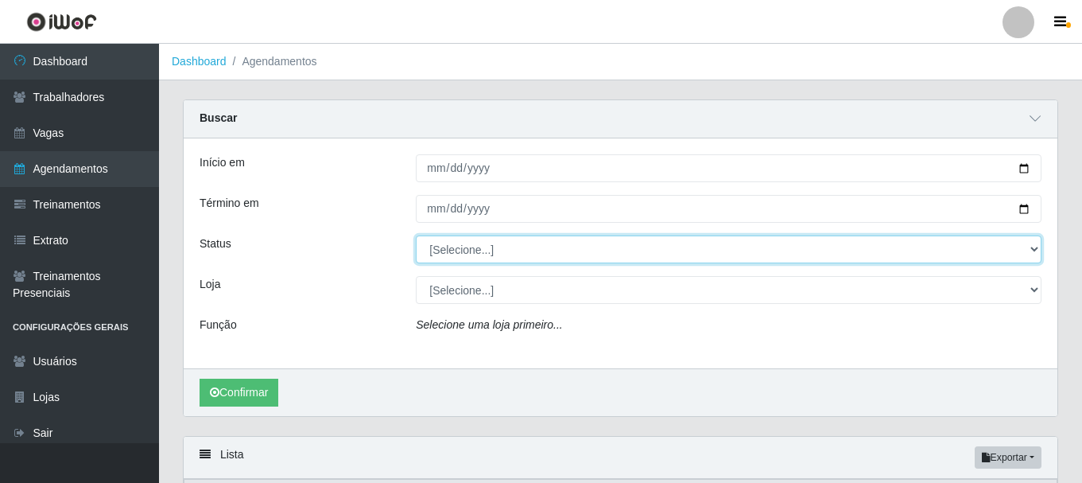
click at [578, 251] on select "[Selecione...] AGENDADO AGUARDANDO LIBERAR EM ANDAMENTO EM REVISÃO FINALIZADO C…" at bounding box center [729, 249] width 626 height 28
select select "AGENDADO"
click at [416, 236] on select "[Selecione...] AGENDADO AGUARDANDO LIBERAR EM ANDAMENTO EM REVISÃO FINALIZADO C…" at bounding box center [729, 249] width 626 height 28
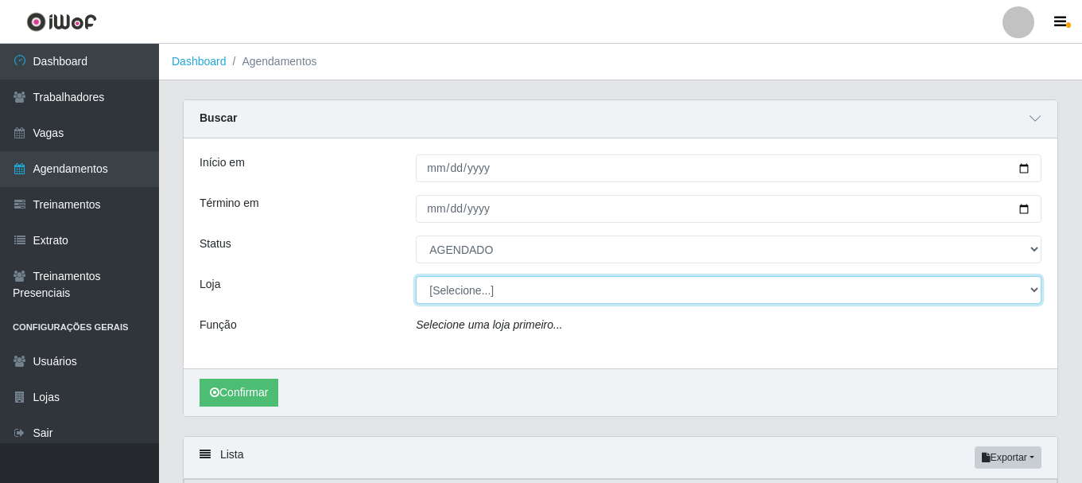
click at [491, 289] on select "[Selecione...] Nordestão - [GEOGRAPHIC_DATA]" at bounding box center [729, 290] width 626 height 28
select select "382"
click at [416, 277] on select "[Selecione...] Nordestão - [GEOGRAPHIC_DATA]" at bounding box center [729, 290] width 626 height 28
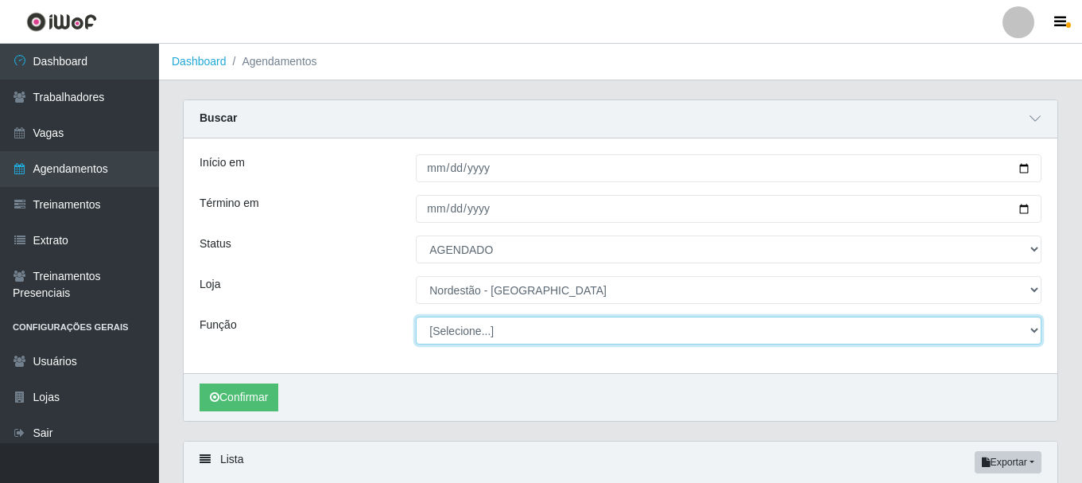
click at [454, 334] on select "[Selecione...] Balconista de Padaria Balconista de Padaria + Balconista de Pada…" at bounding box center [729, 330] width 626 height 28
select select "71"
click at [416, 317] on select "[Selecione...] Balconista de Padaria Balconista de Padaria + Balconista de Pada…" at bounding box center [729, 330] width 626 height 28
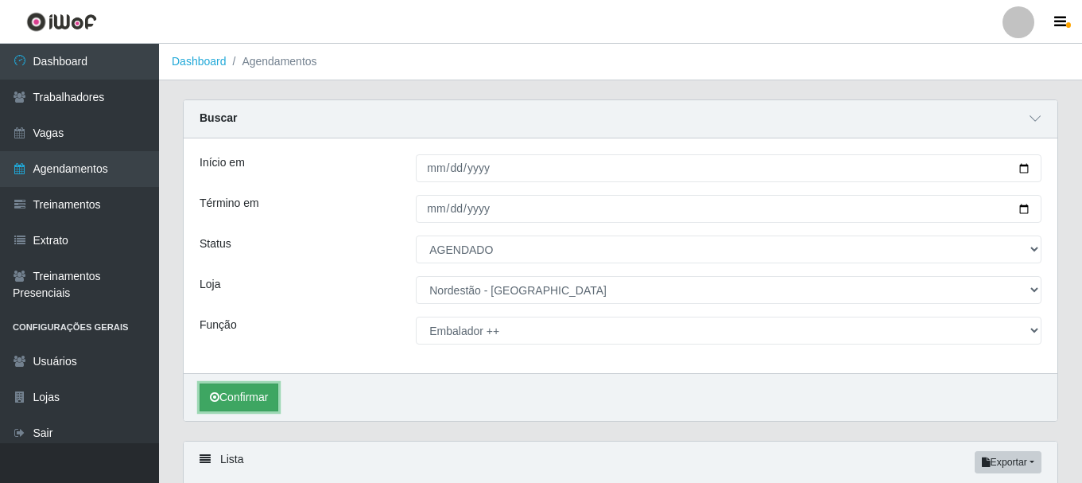
click at [256, 400] on button "Confirmar" at bounding box center [239, 397] width 79 height 28
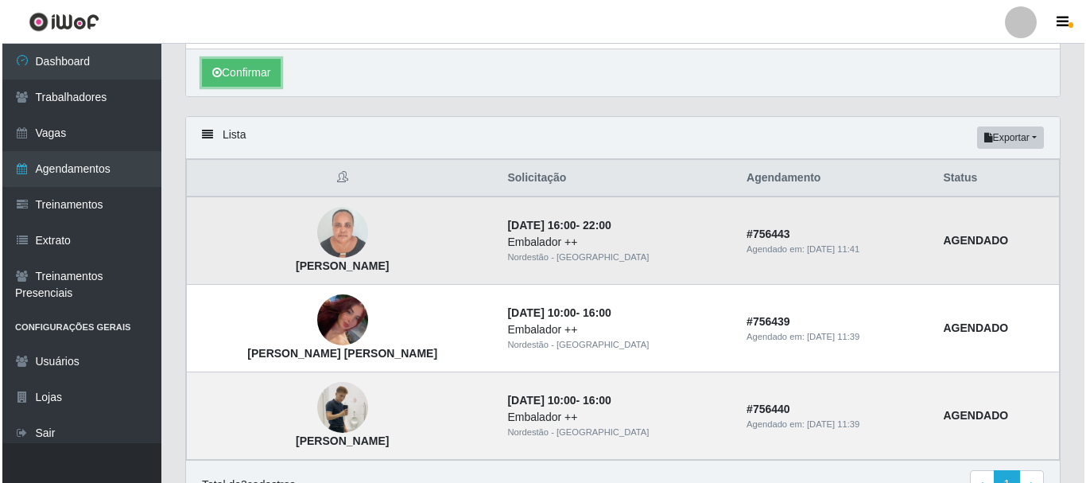
scroll to position [410, 0]
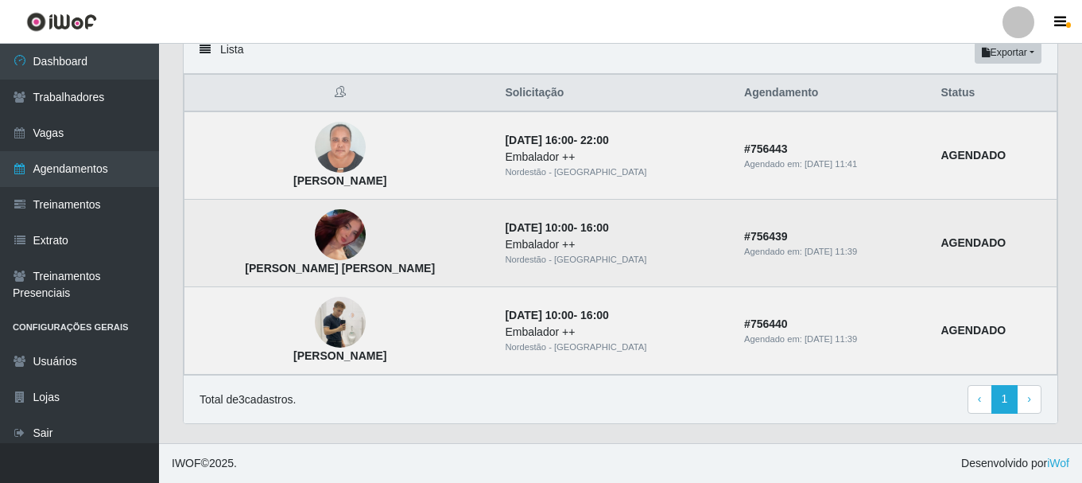
click at [323, 237] on img at bounding box center [340, 235] width 51 height 88
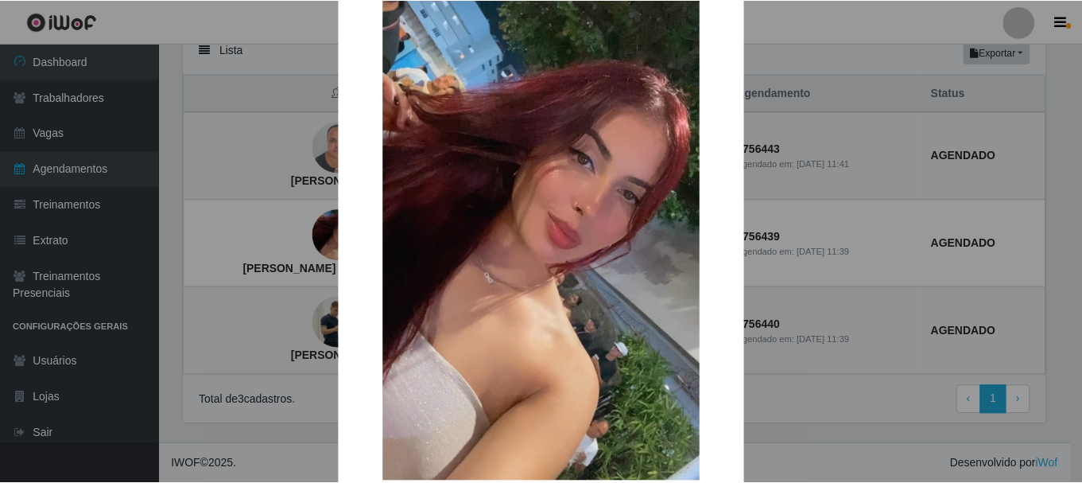
scroll to position [67, 0]
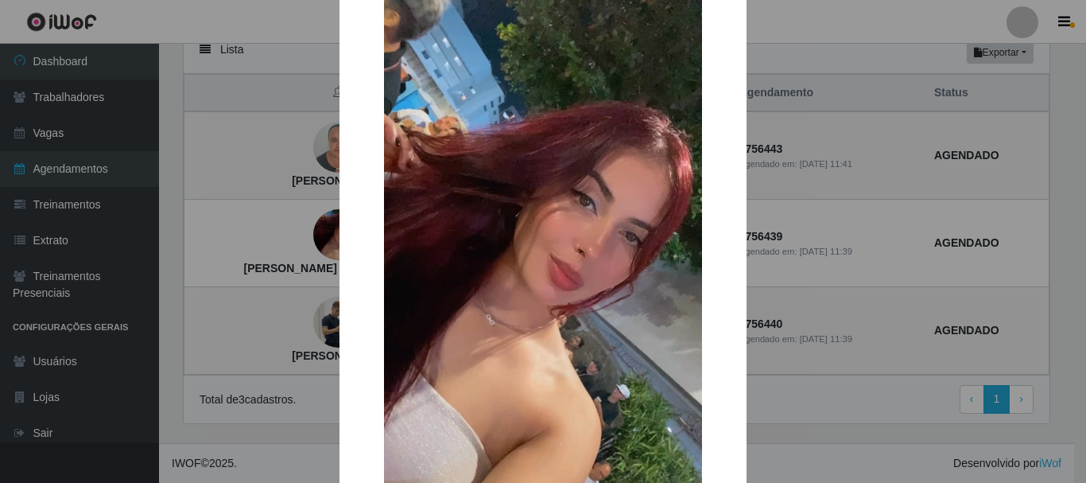
click at [836, 310] on div "× [PERSON_NAME] [PERSON_NAME] OK Cancel" at bounding box center [543, 241] width 1086 height 483
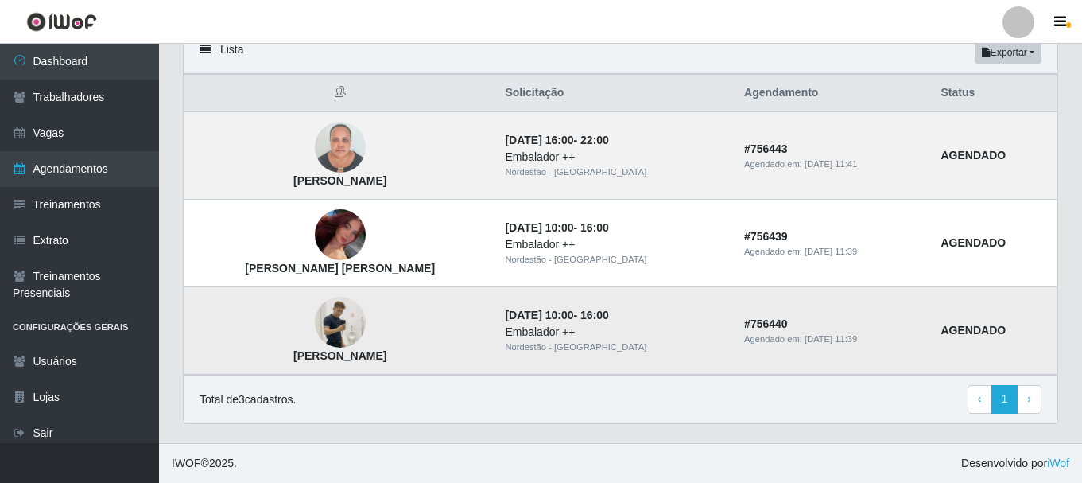
click at [328, 324] on img at bounding box center [340, 322] width 51 height 91
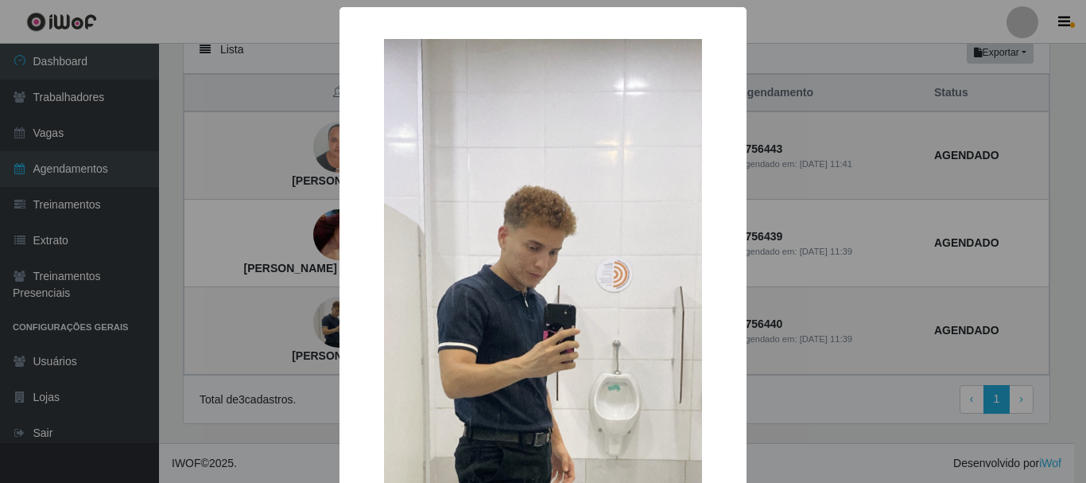
click at [300, 261] on div "× [PERSON_NAME] OK Cancel" at bounding box center [543, 241] width 1086 height 483
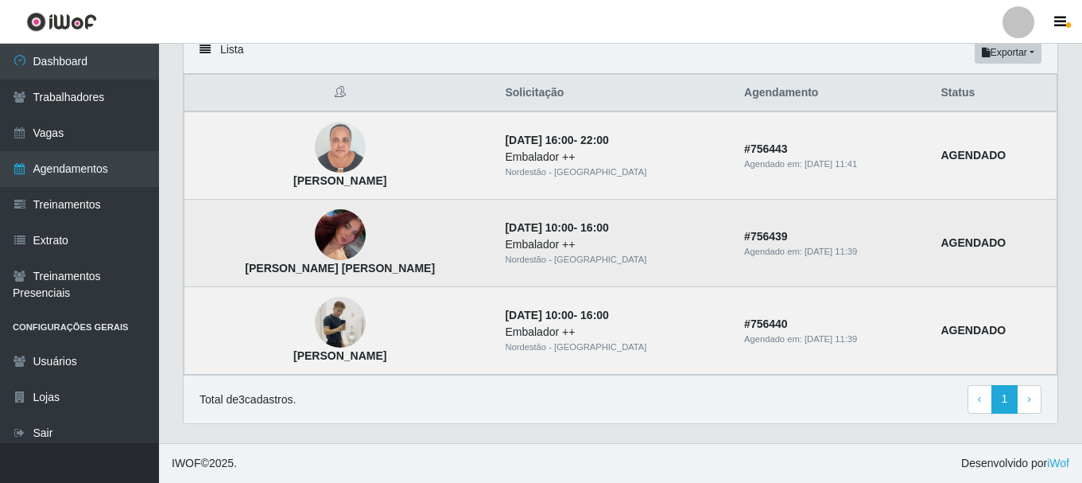
click at [315, 233] on img at bounding box center [340, 235] width 51 height 88
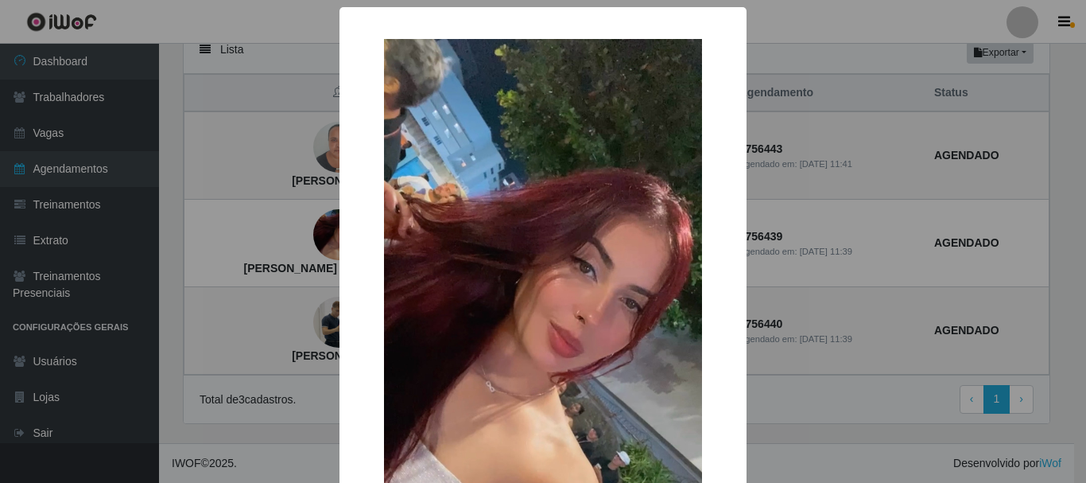
click at [834, 375] on div "× [PERSON_NAME] [PERSON_NAME] OK Cancel" at bounding box center [543, 241] width 1086 height 483
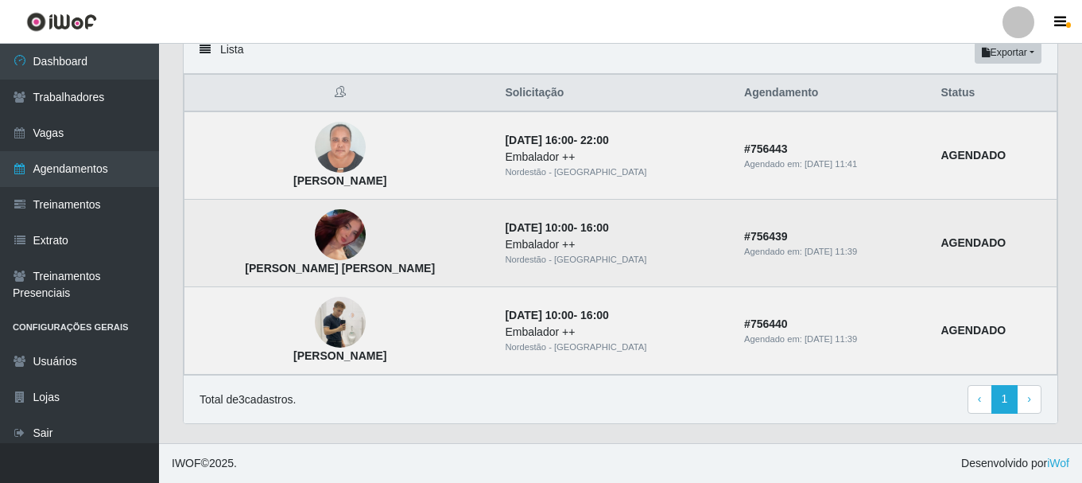
click at [328, 238] on img at bounding box center [340, 235] width 51 height 88
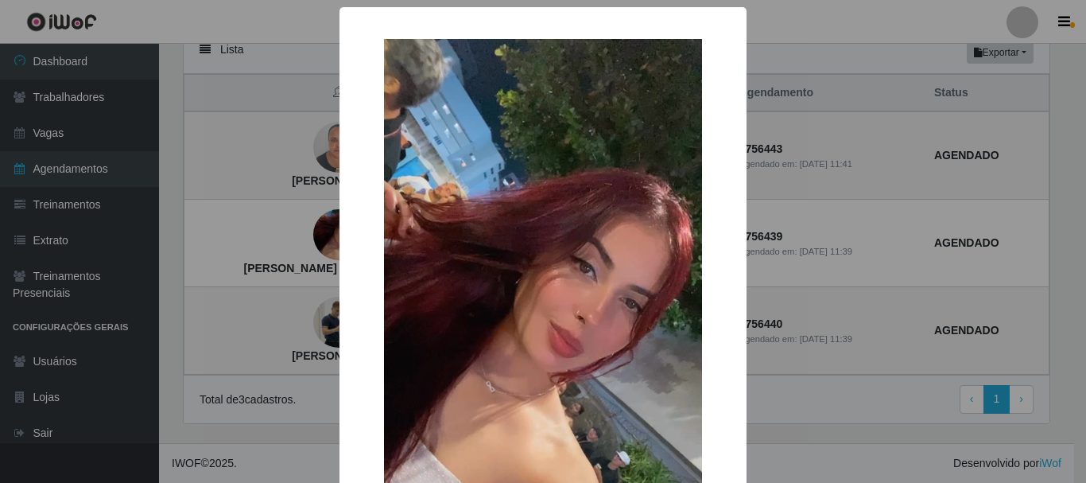
click at [249, 241] on div "× [PERSON_NAME] [PERSON_NAME] OK Cancel" at bounding box center [543, 241] width 1086 height 483
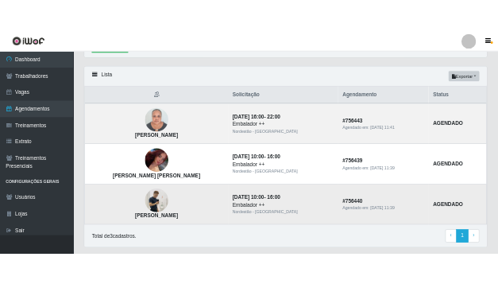
scroll to position [410, 0]
